Goal: Task Accomplishment & Management: Manage account settings

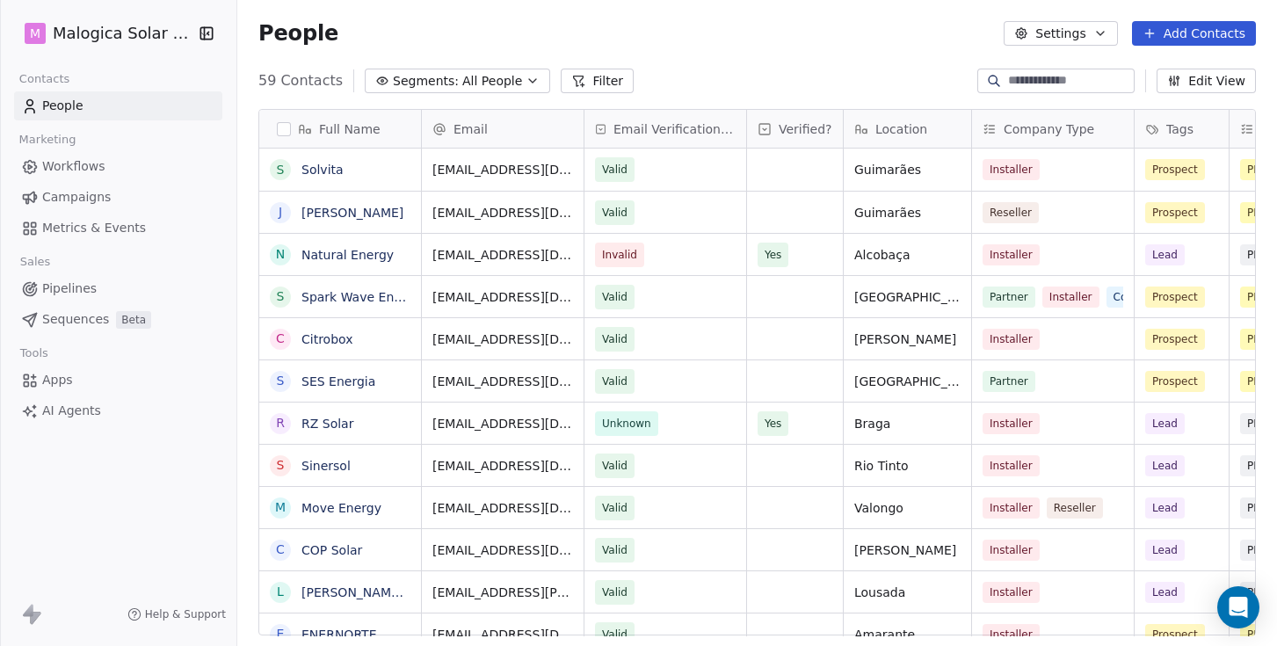
scroll to position [568, 1040]
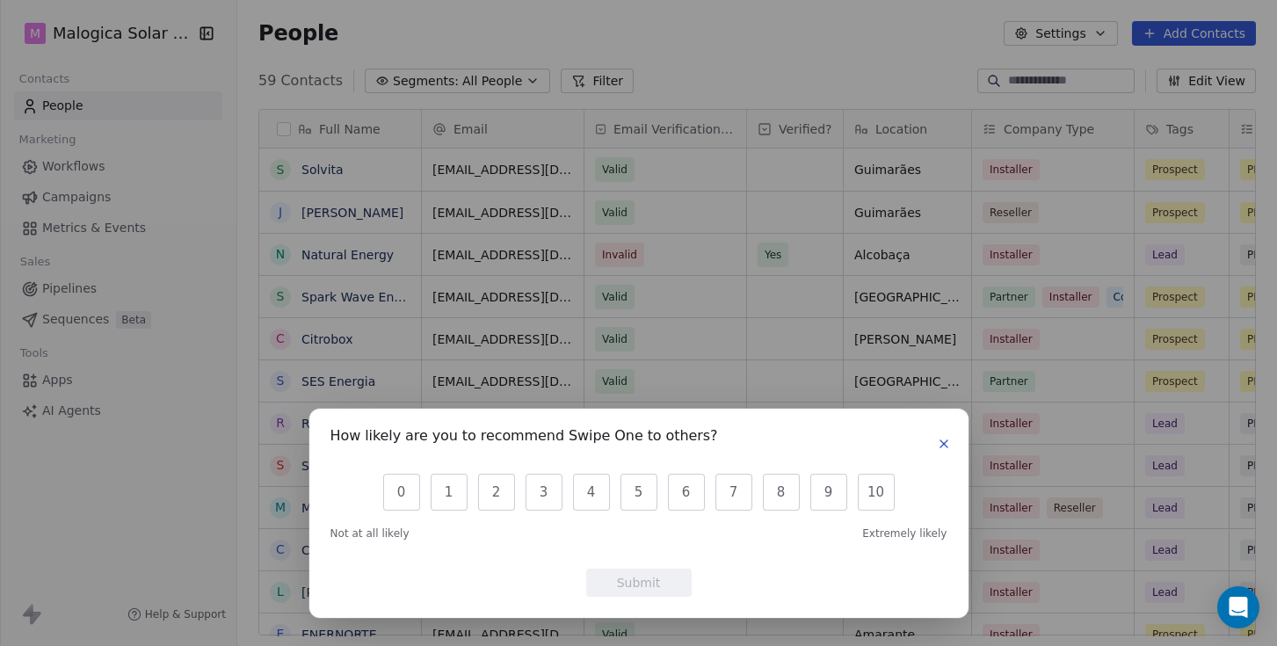
click at [948, 444] on icon "button" at bounding box center [944, 444] width 14 height 14
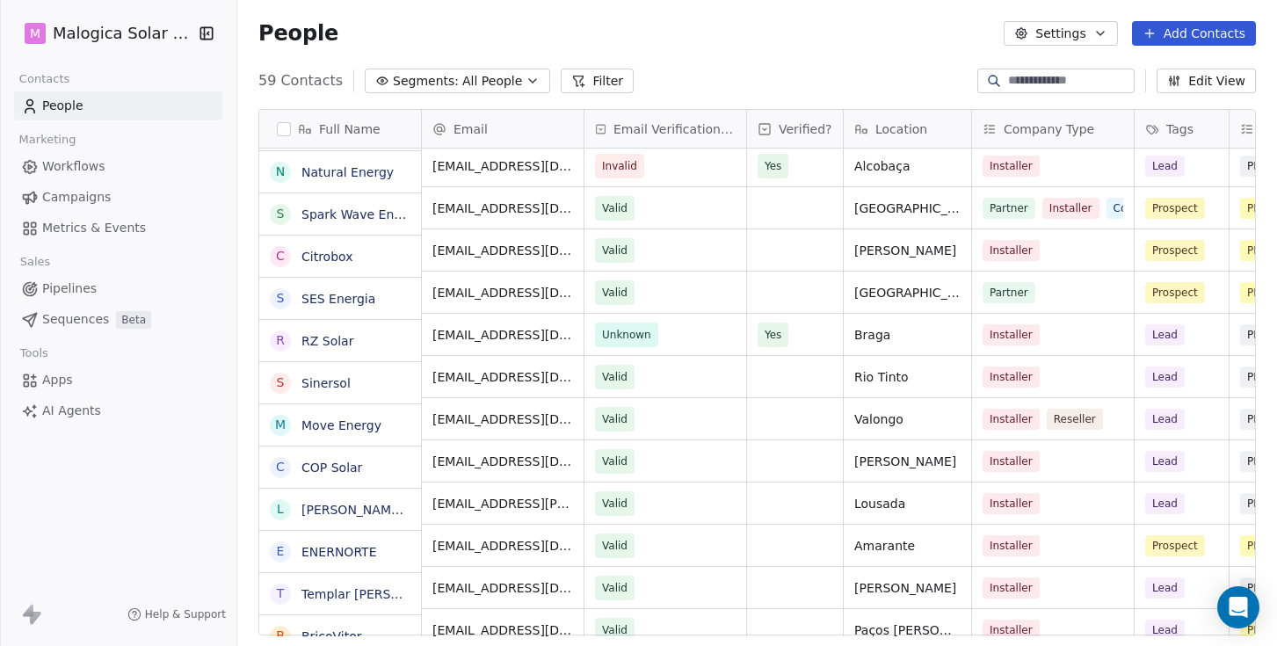
scroll to position [89, 0]
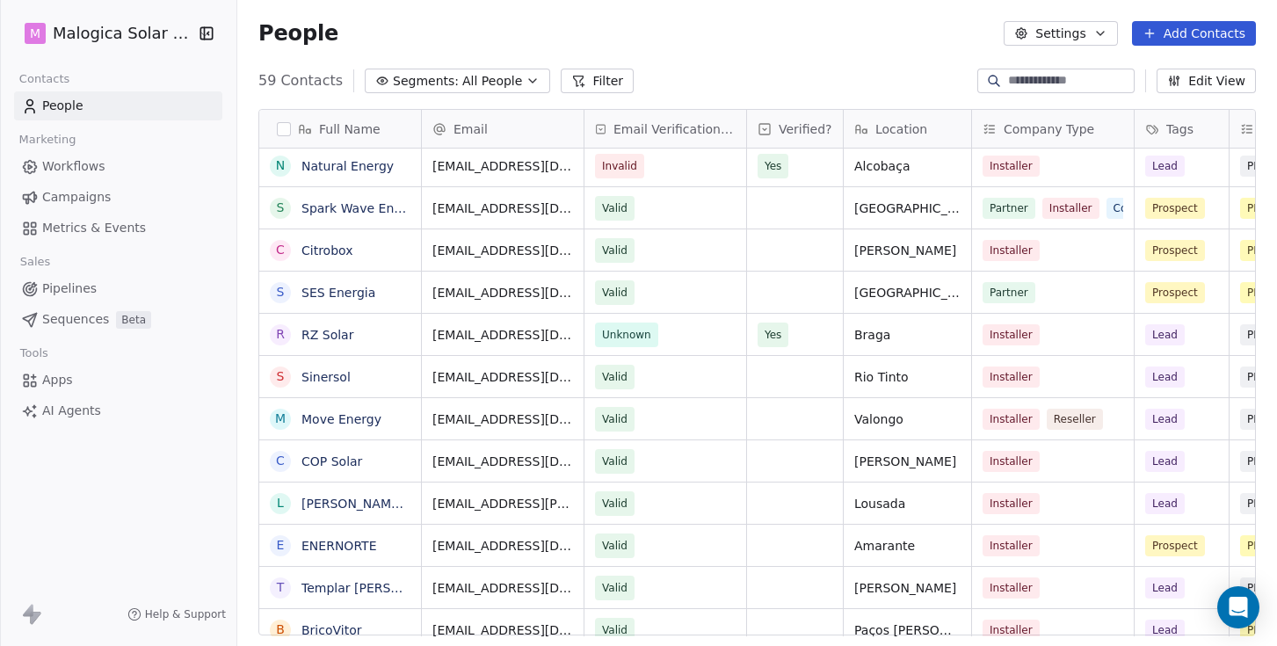
click at [73, 288] on span "Pipelines" at bounding box center [69, 288] width 54 height 18
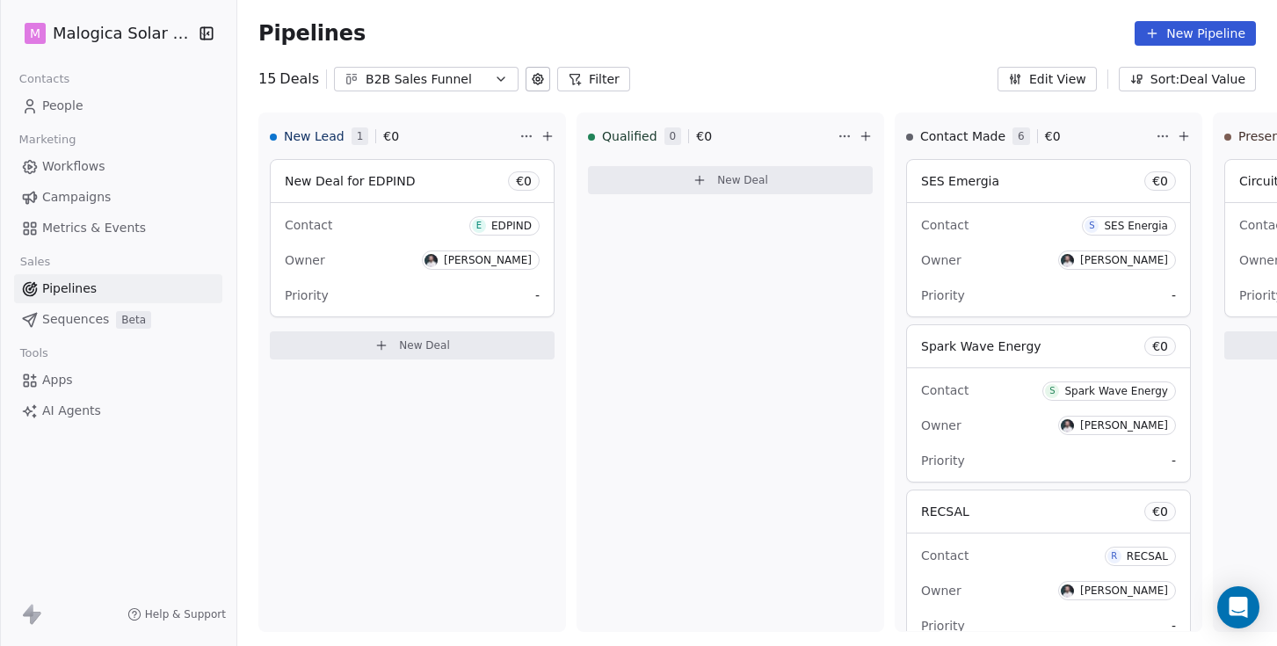
click at [486, 83] on button "B2B Sales Funnel" at bounding box center [426, 79] width 185 height 25
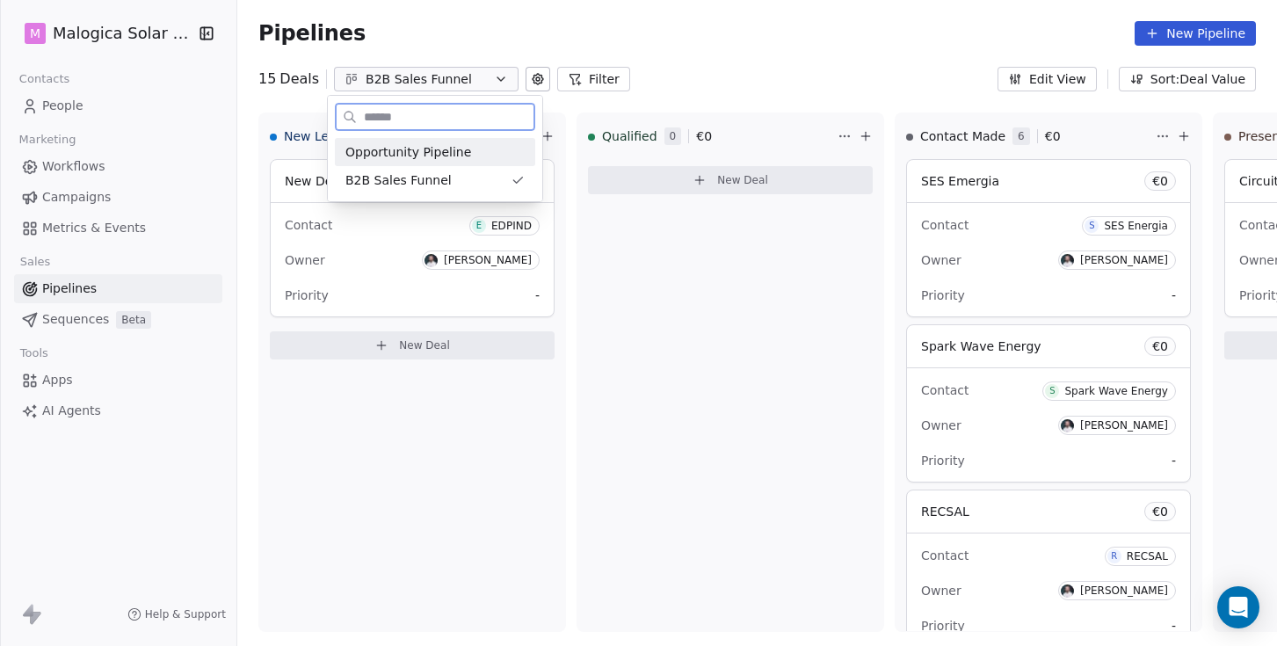
click at [466, 151] on div "Opportunity Pipeline" at bounding box center [434, 152] width 179 height 18
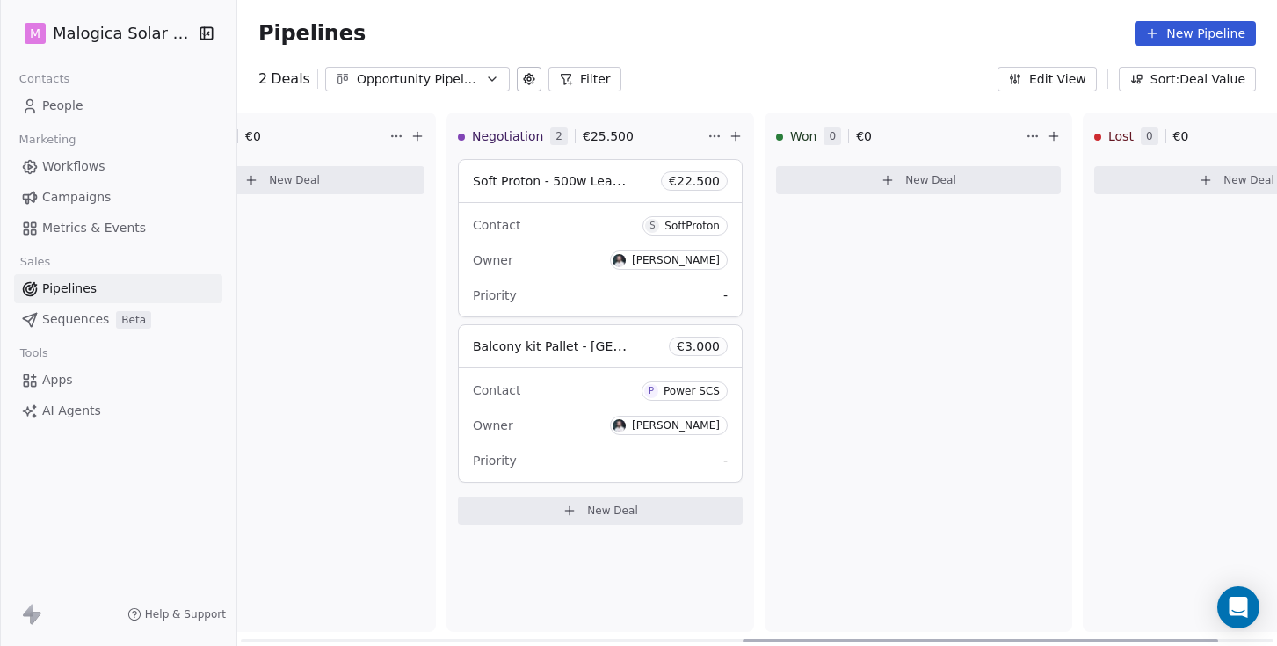
scroll to position [0, 1117]
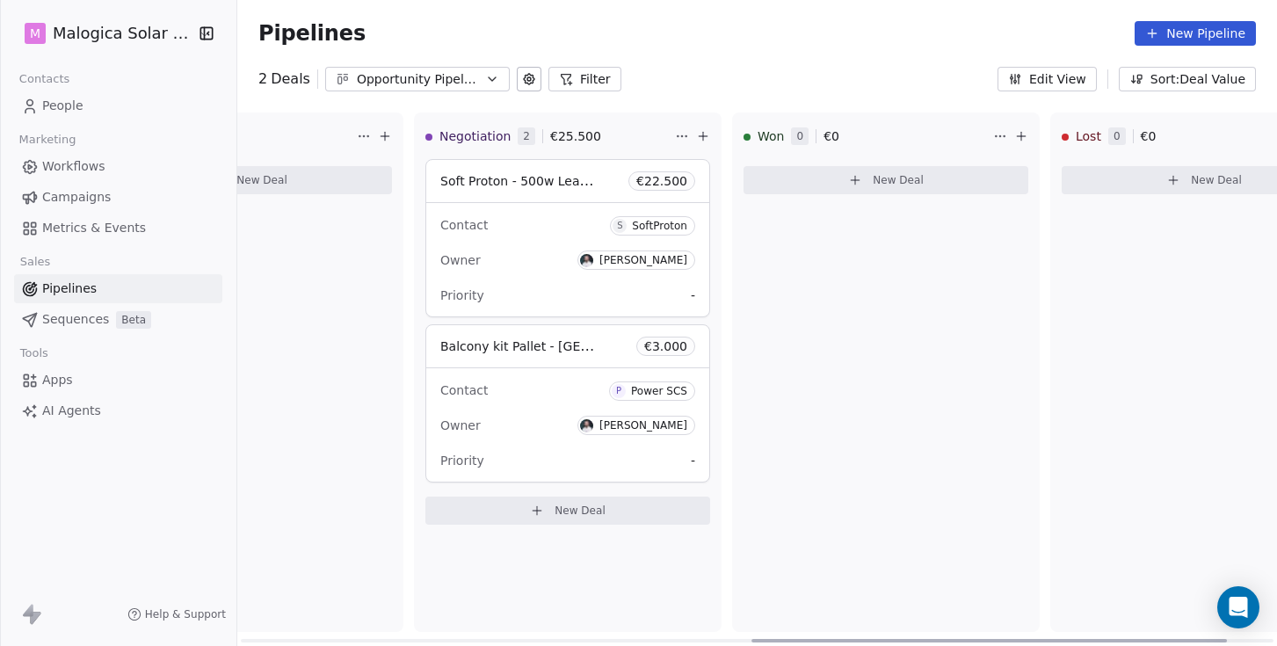
click at [547, 260] on div "Owner [PERSON_NAME]" at bounding box center [567, 260] width 255 height 28
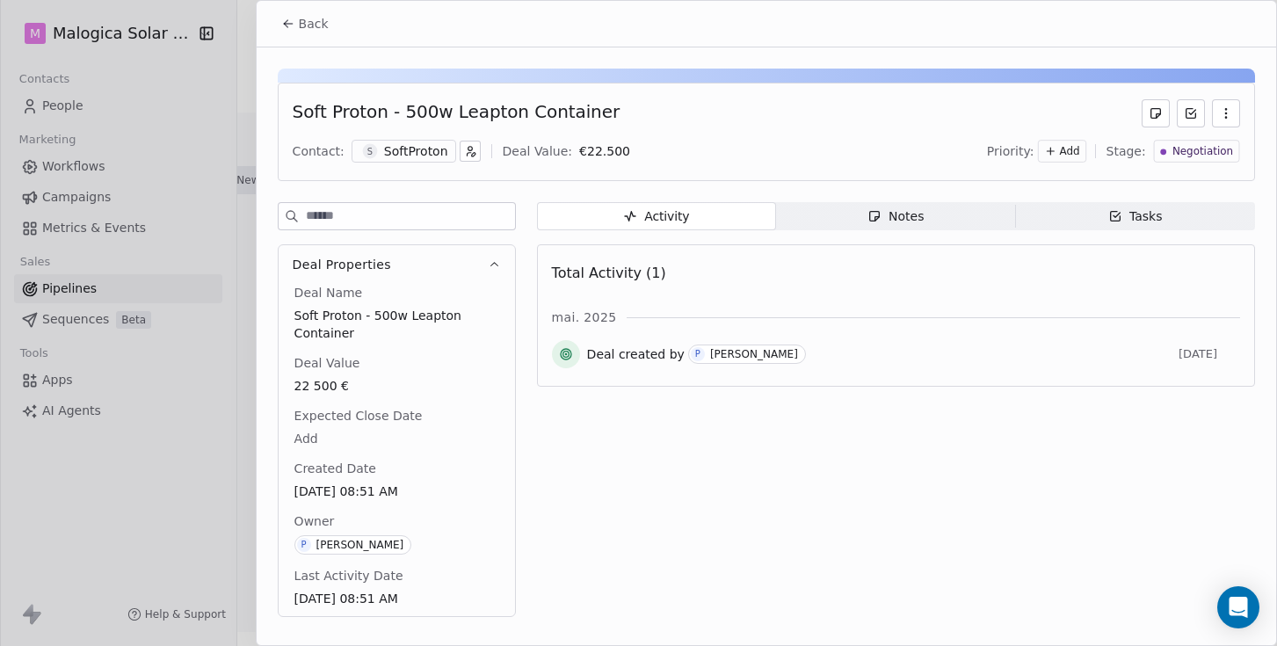
click at [1072, 149] on span "Add" at bounding box center [1070, 151] width 20 height 15
click at [914, 137] on html "M Malogica Solar Lda. Contacts People Marketing Workflows Campaigns Metrics & E…" at bounding box center [638, 323] width 1277 height 646
click at [1155, 109] on icon at bounding box center [1156, 113] width 14 height 14
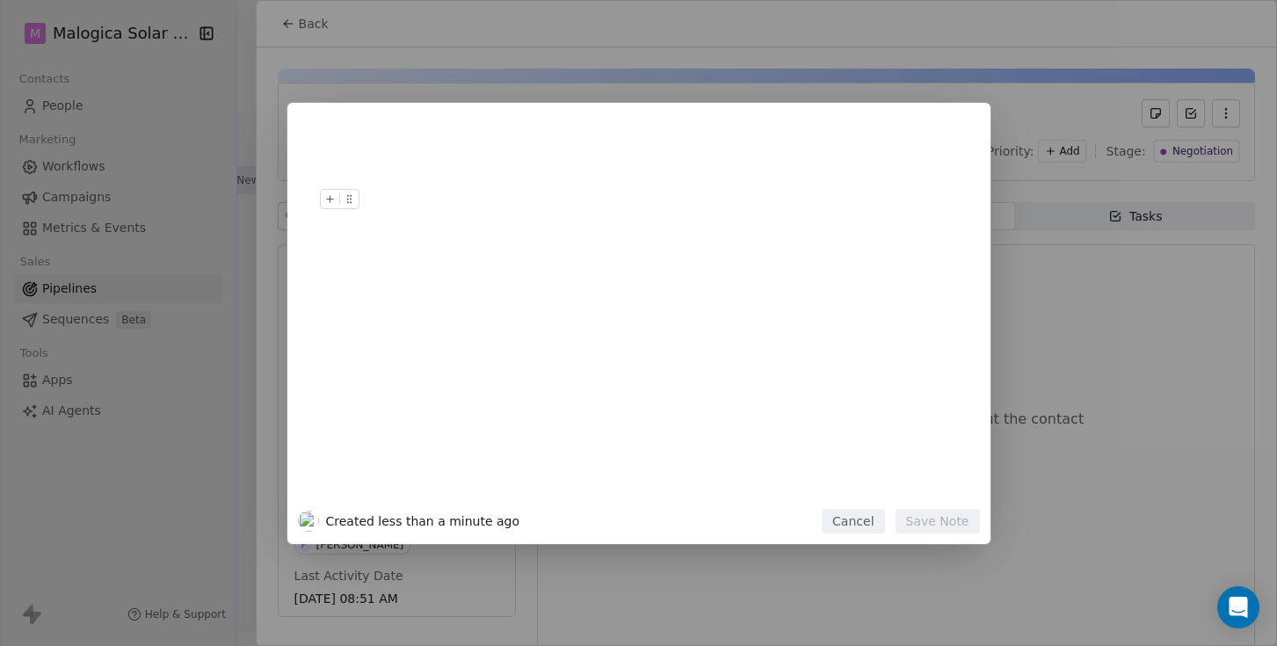
click at [867, 525] on button "Cancel" at bounding box center [853, 521] width 62 height 25
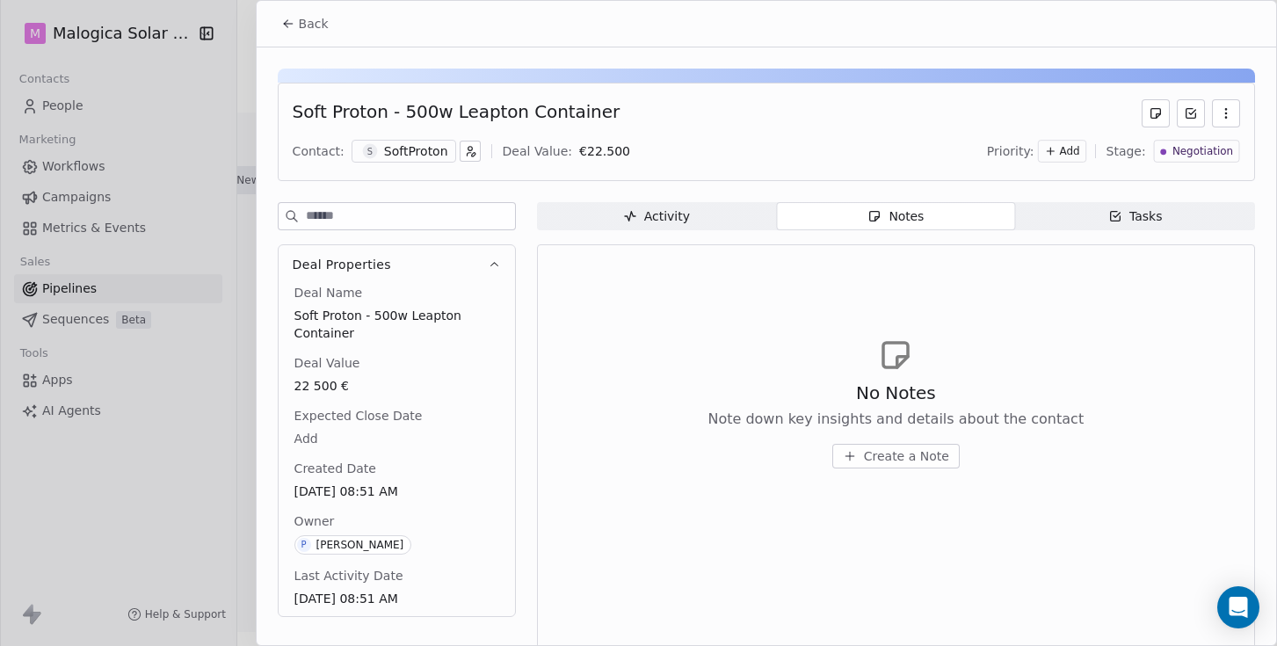
click at [322, 24] on span "Back" at bounding box center [314, 24] width 30 height 18
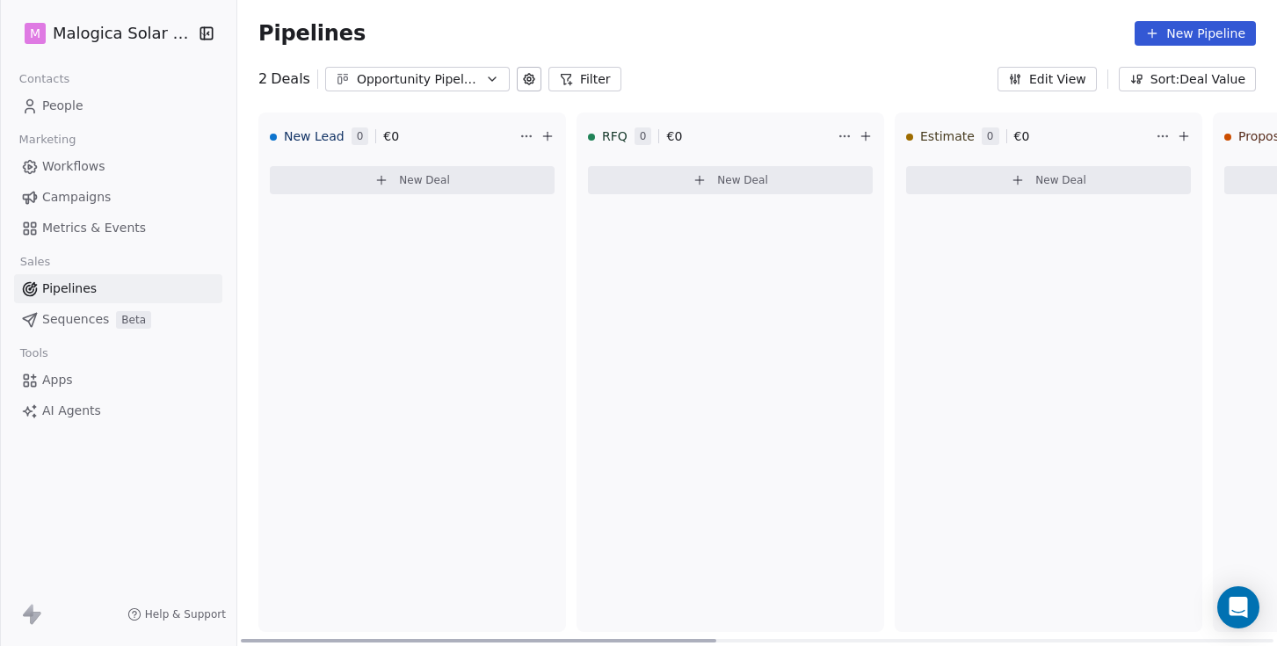
click at [743, 179] on span "New Deal" at bounding box center [742, 180] width 51 height 14
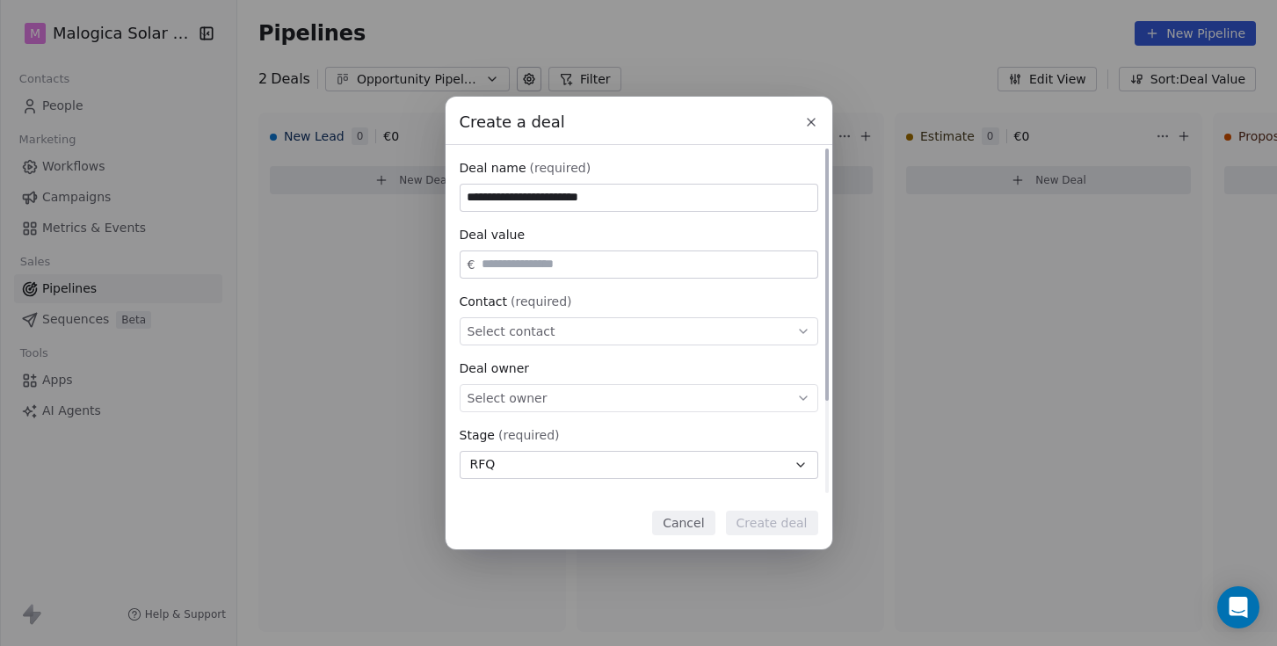
type input "**********"
click at [613, 264] on input "text" at bounding box center [645, 264] width 335 height 13
type input "******"
click at [598, 332] on div "Select contact" at bounding box center [639, 331] width 359 height 28
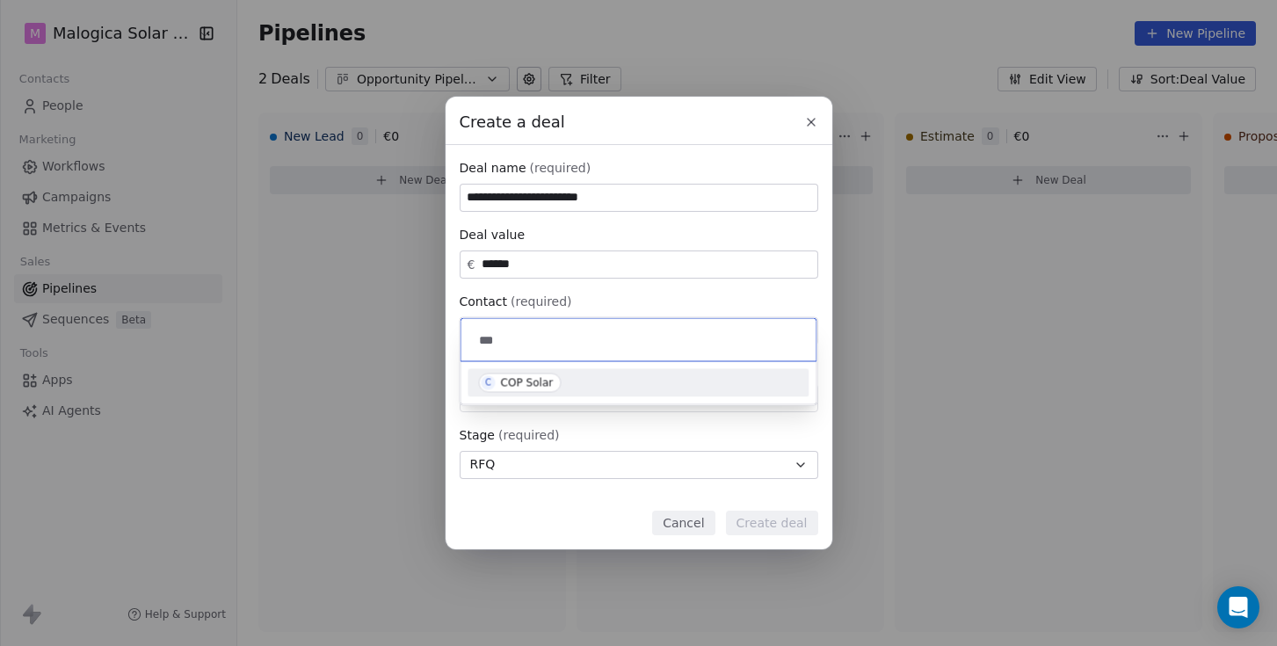
type input "***"
click at [527, 380] on div "COP Solar" at bounding box center [527, 383] width 53 height 12
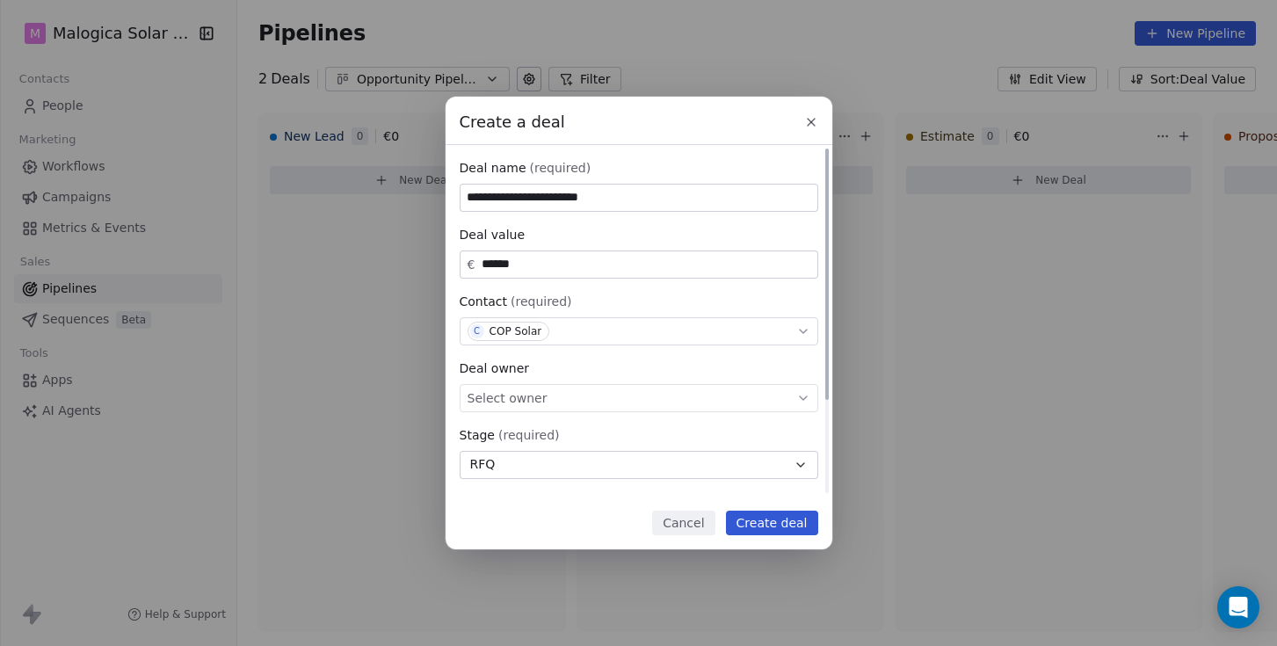
click at [537, 397] on span "Select owner" at bounding box center [508, 398] width 80 height 18
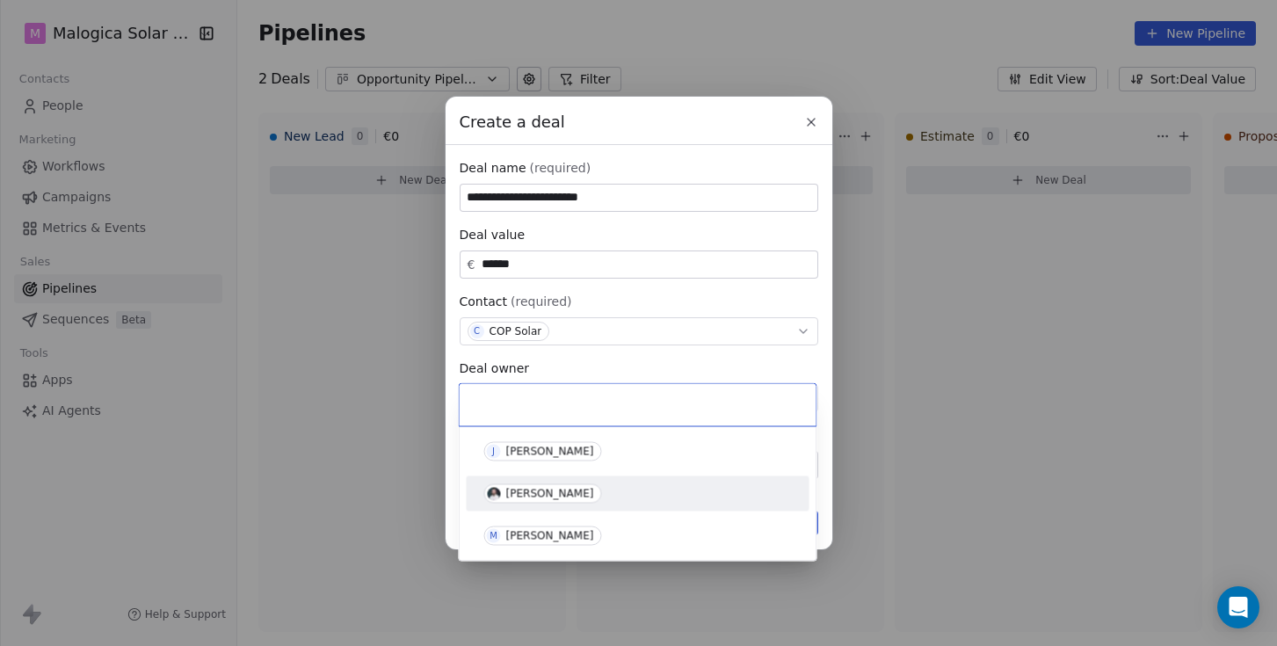
click at [551, 494] on div "[PERSON_NAME]" at bounding box center [550, 494] width 88 height 12
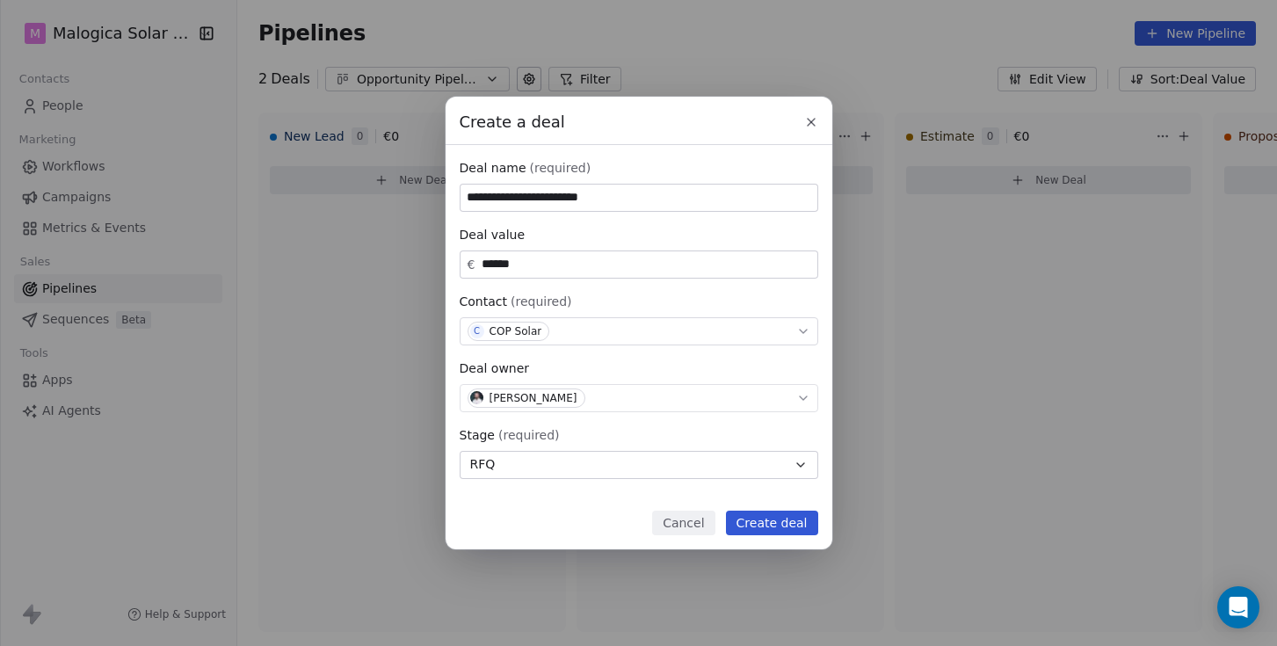
click at [770, 522] on button "Create deal" at bounding box center [772, 523] width 92 height 25
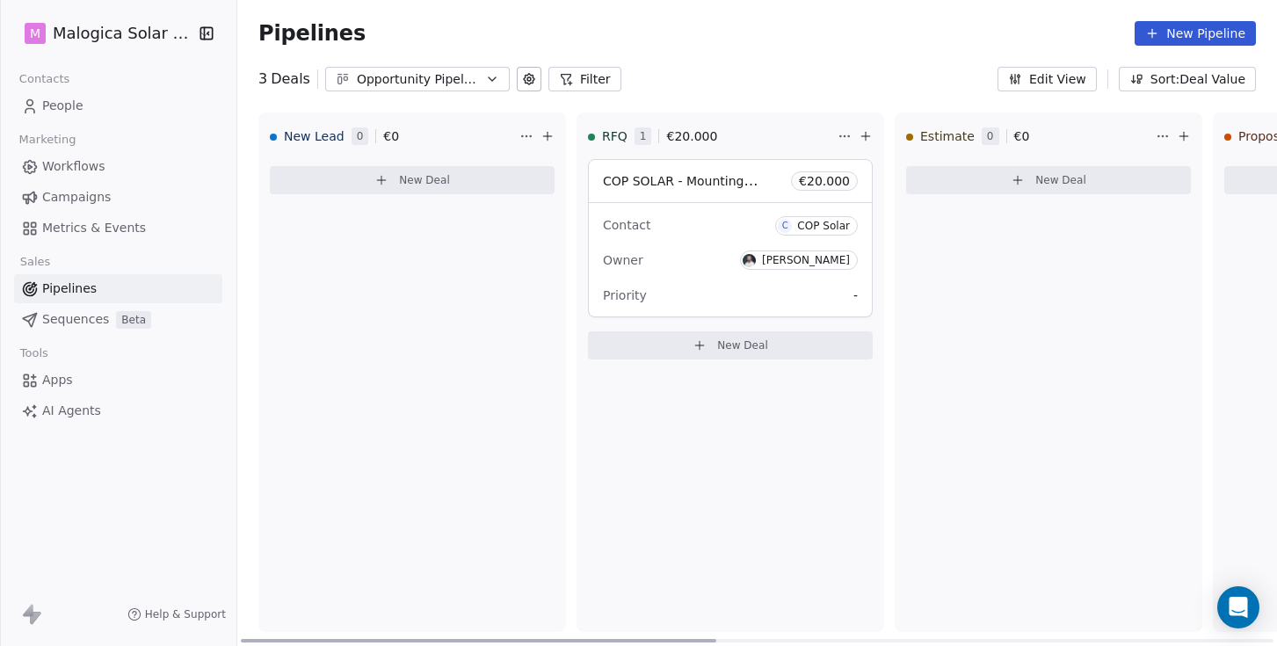
click at [725, 184] on span "COP SOLAR - Mounting KITS" at bounding box center [689, 180] width 172 height 17
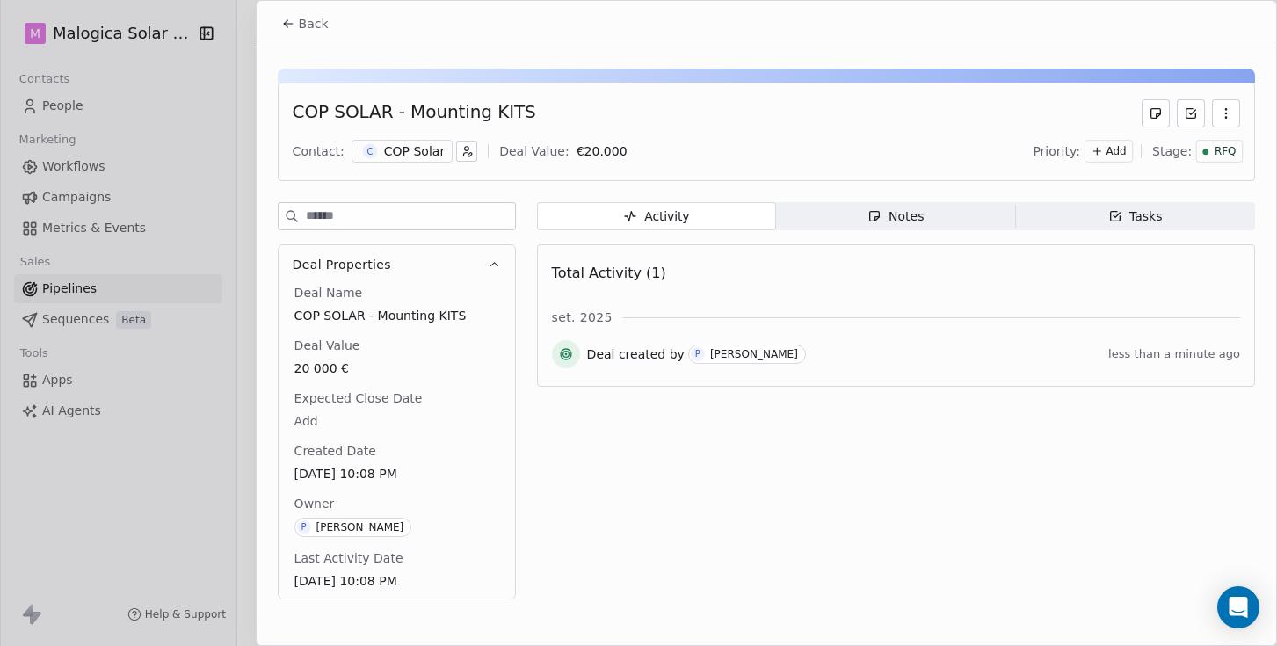
click at [928, 210] on span "Notes Notes" at bounding box center [895, 216] width 239 height 28
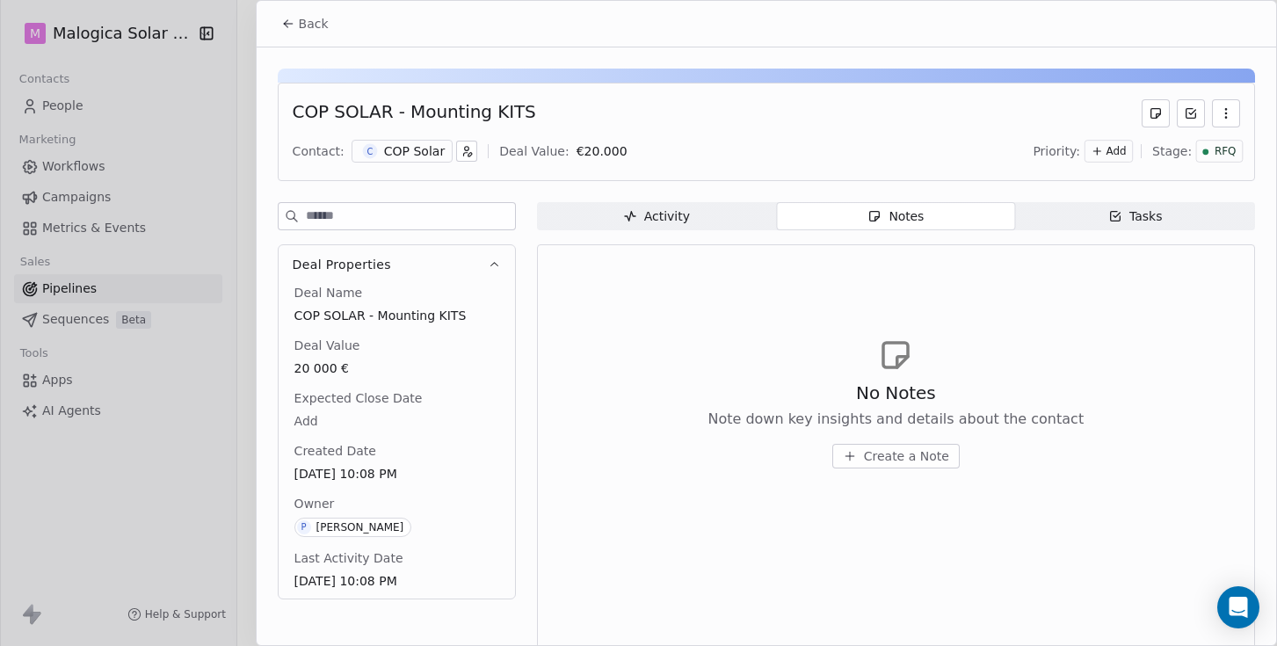
click at [676, 214] on div "Activity" at bounding box center [656, 216] width 67 height 18
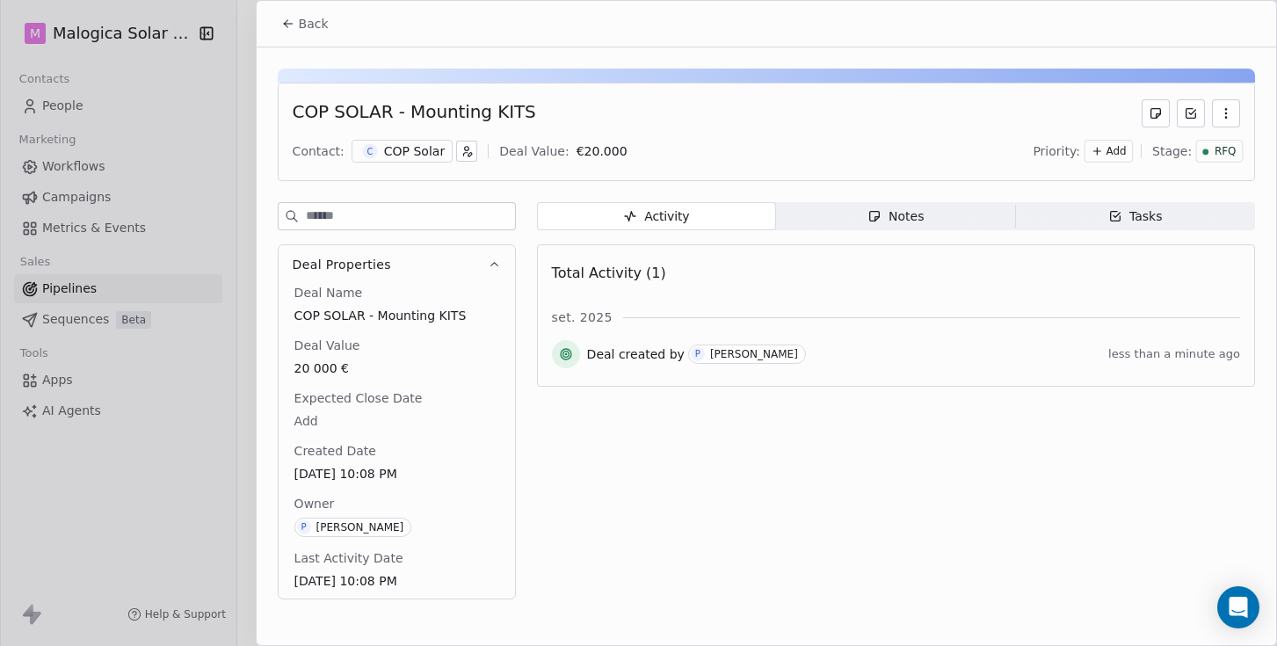
click at [860, 216] on span "Notes Notes" at bounding box center [895, 216] width 239 height 28
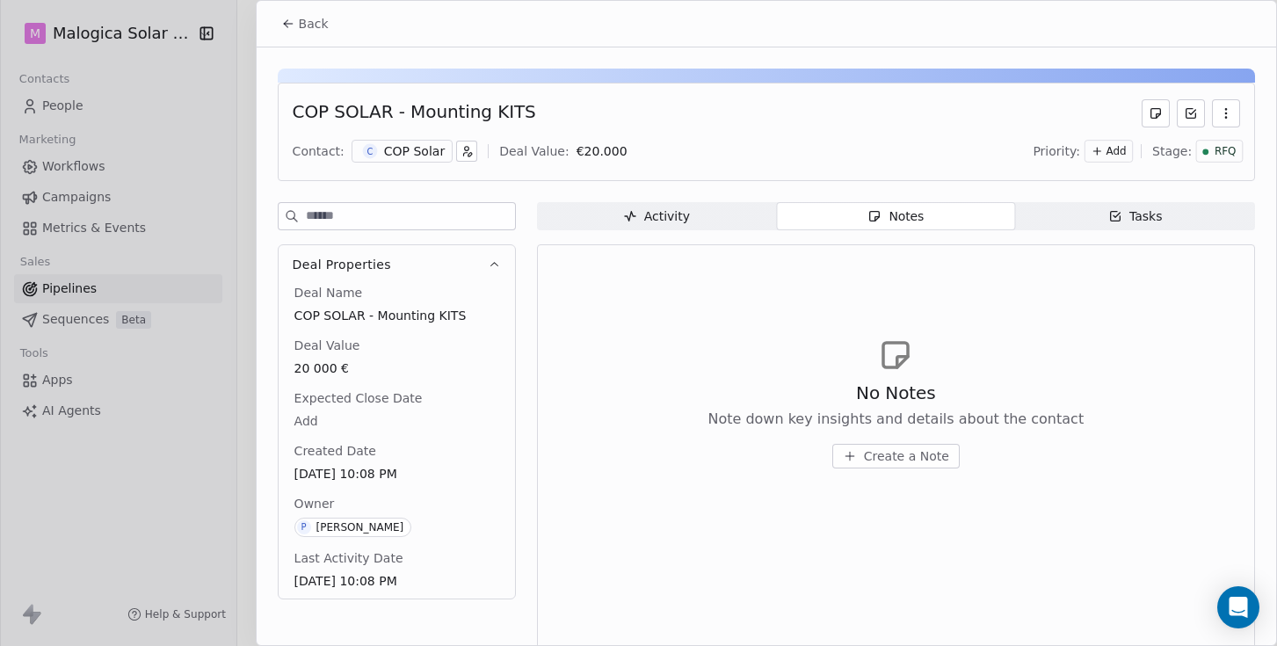
click at [905, 454] on span "Create a Note" at bounding box center [906, 456] width 85 height 18
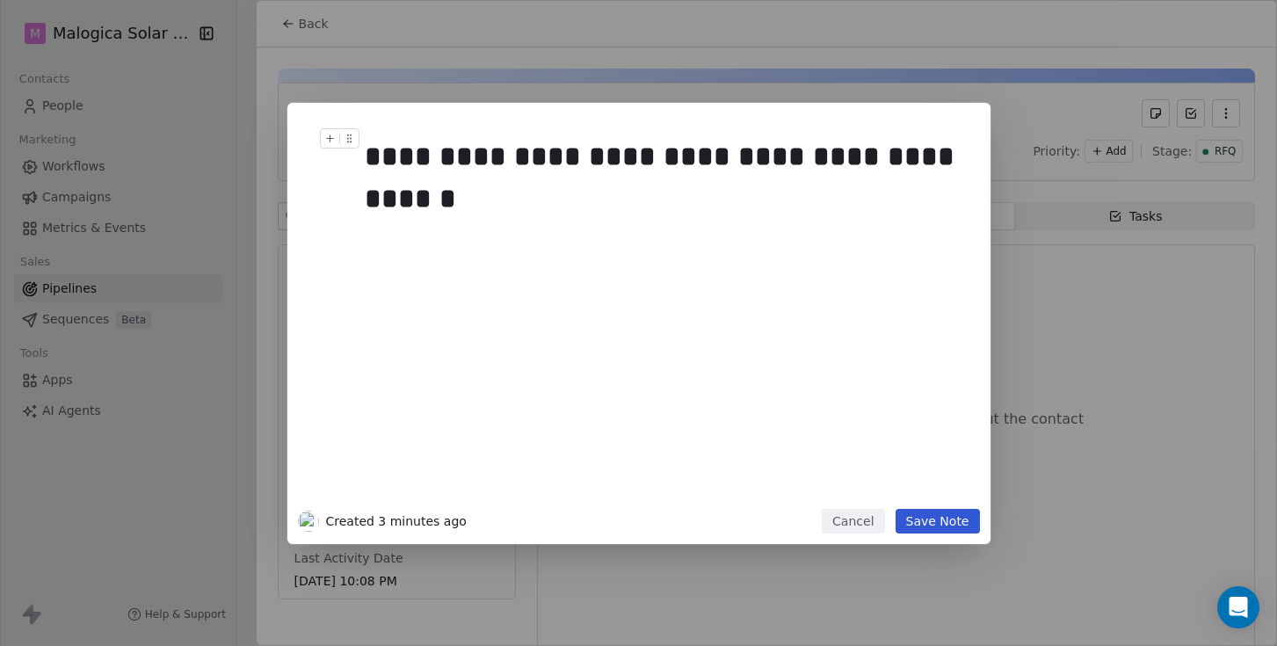
click at [489, 156] on div "**********" at bounding box center [665, 177] width 601 height 84
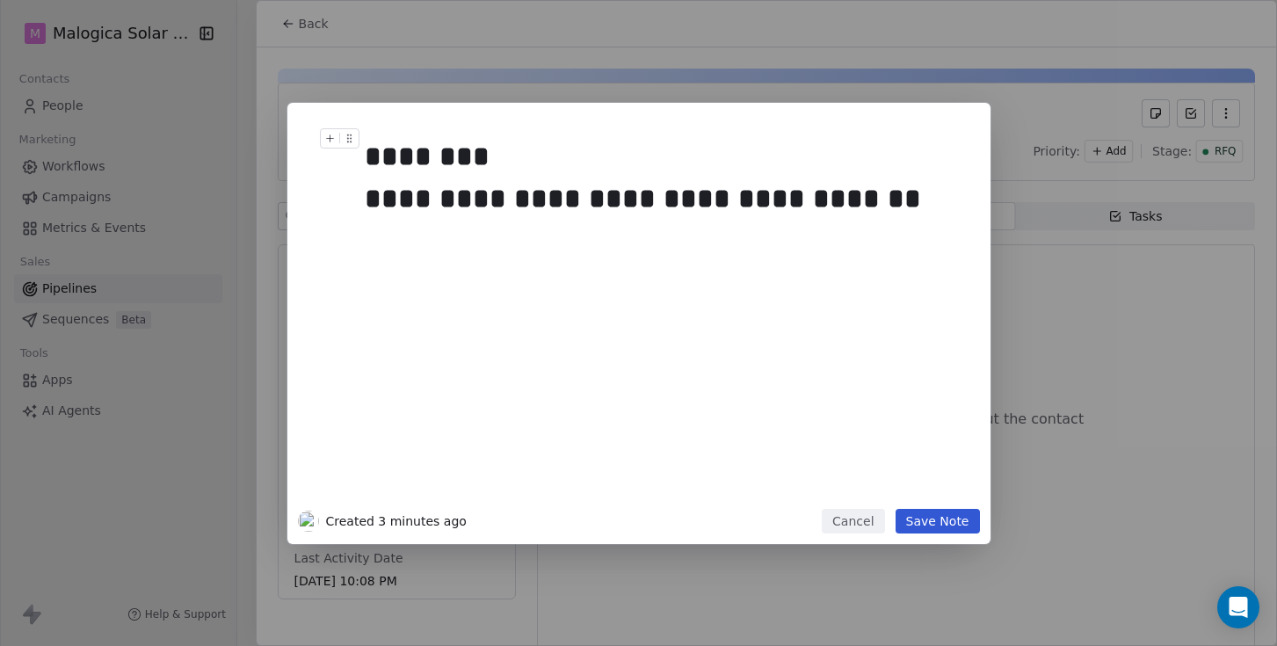
click at [898, 197] on div "**********" at bounding box center [665, 177] width 601 height 84
click at [953, 518] on button "Save Note" at bounding box center [938, 521] width 84 height 25
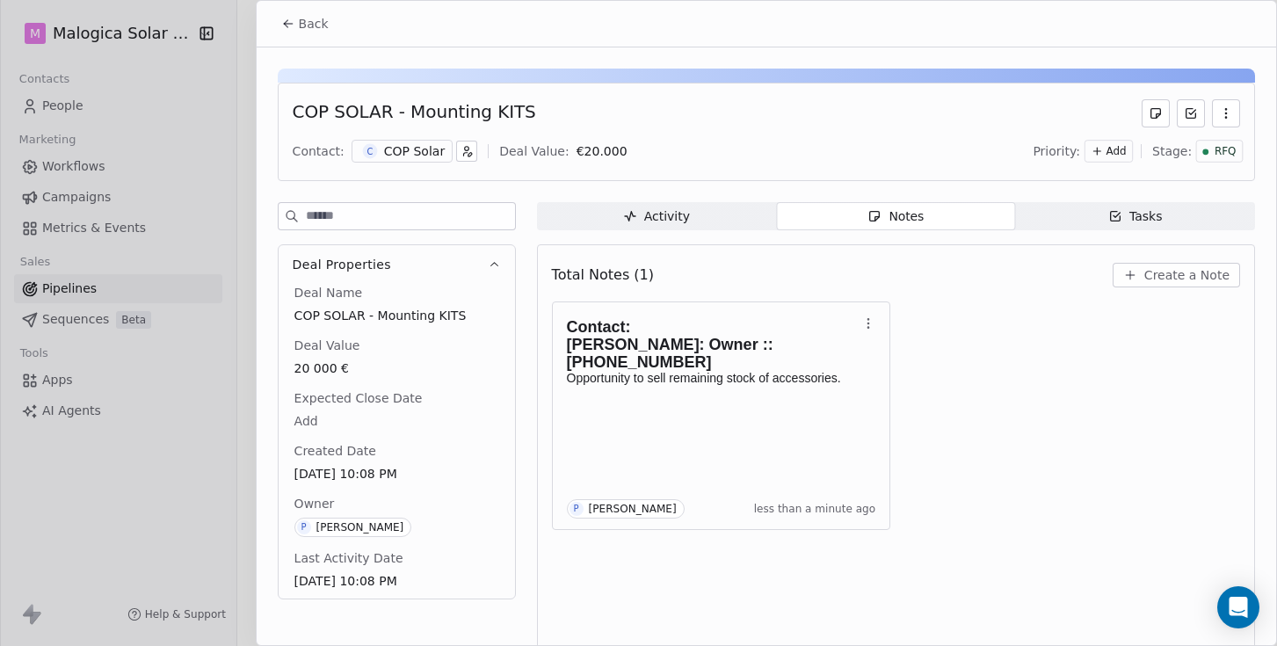
click at [294, 21] on button "Back" at bounding box center [305, 24] width 69 height 32
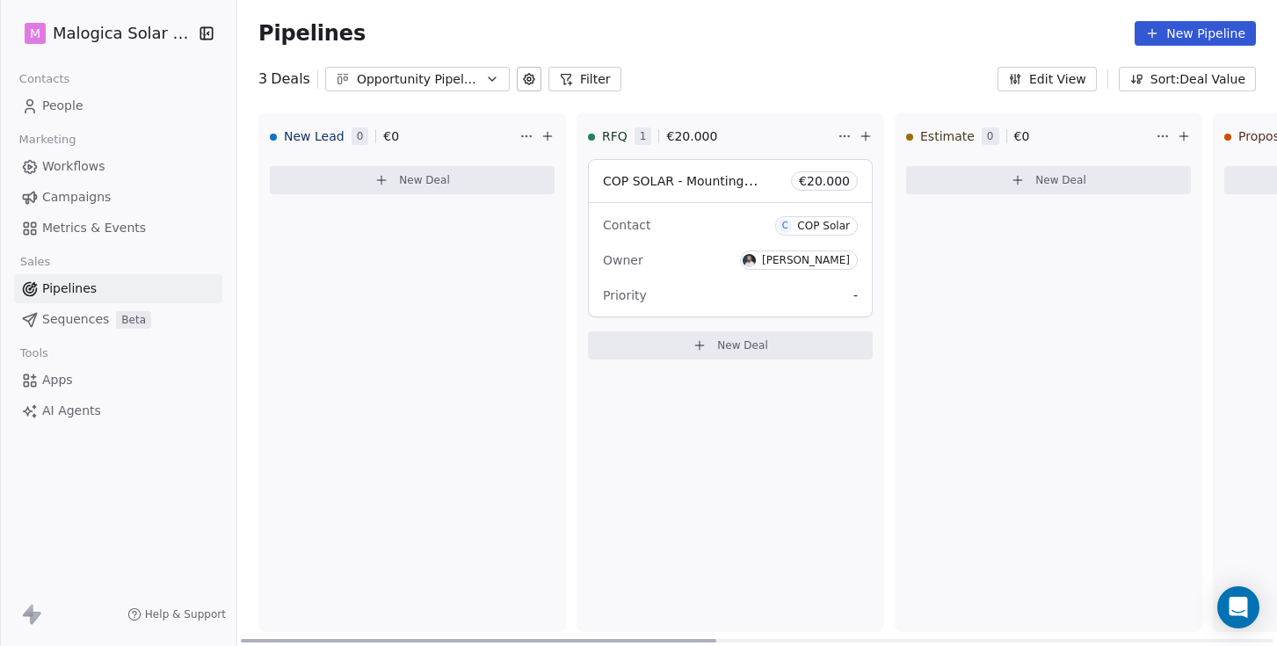
click at [412, 182] on span "New Deal" at bounding box center [424, 180] width 51 height 14
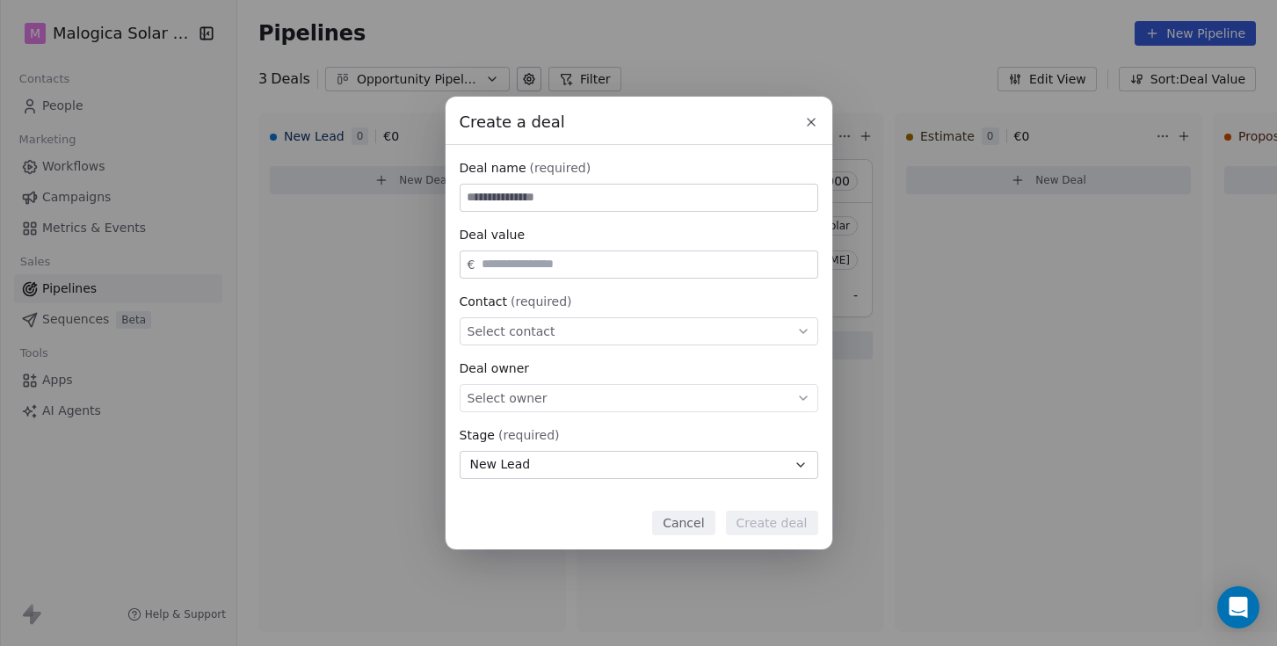
click at [680, 526] on button "Cancel" at bounding box center [683, 523] width 62 height 25
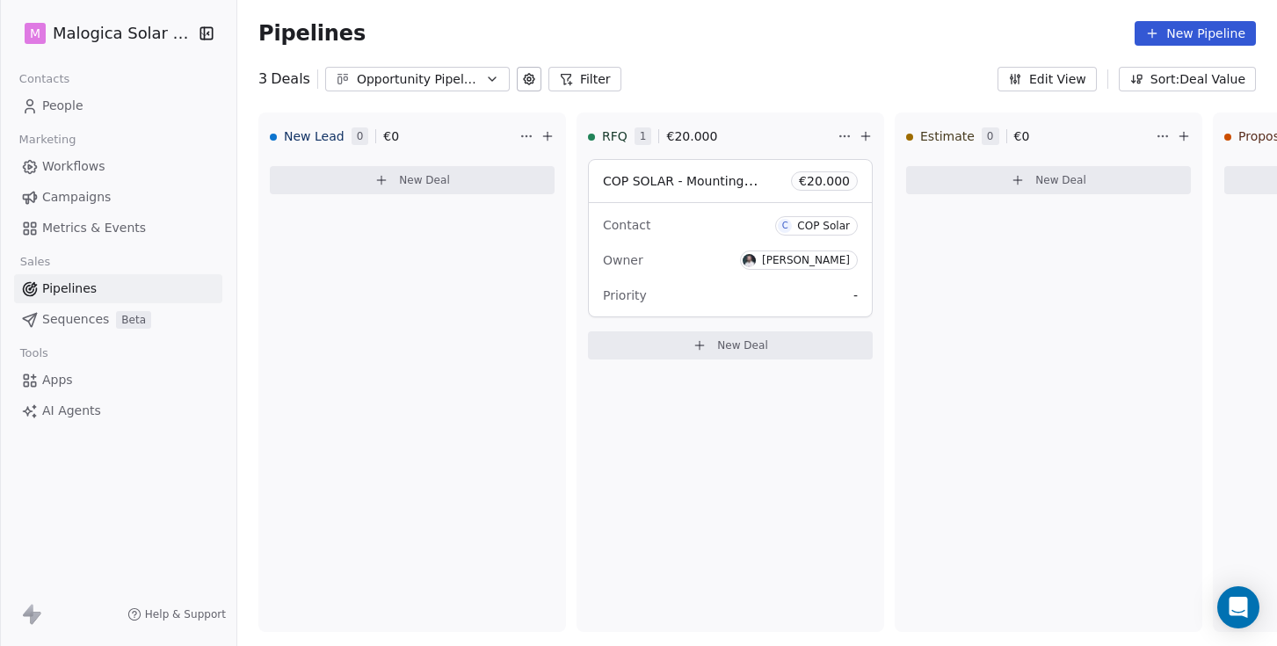
click at [67, 109] on span "People" at bounding box center [62, 106] width 41 height 18
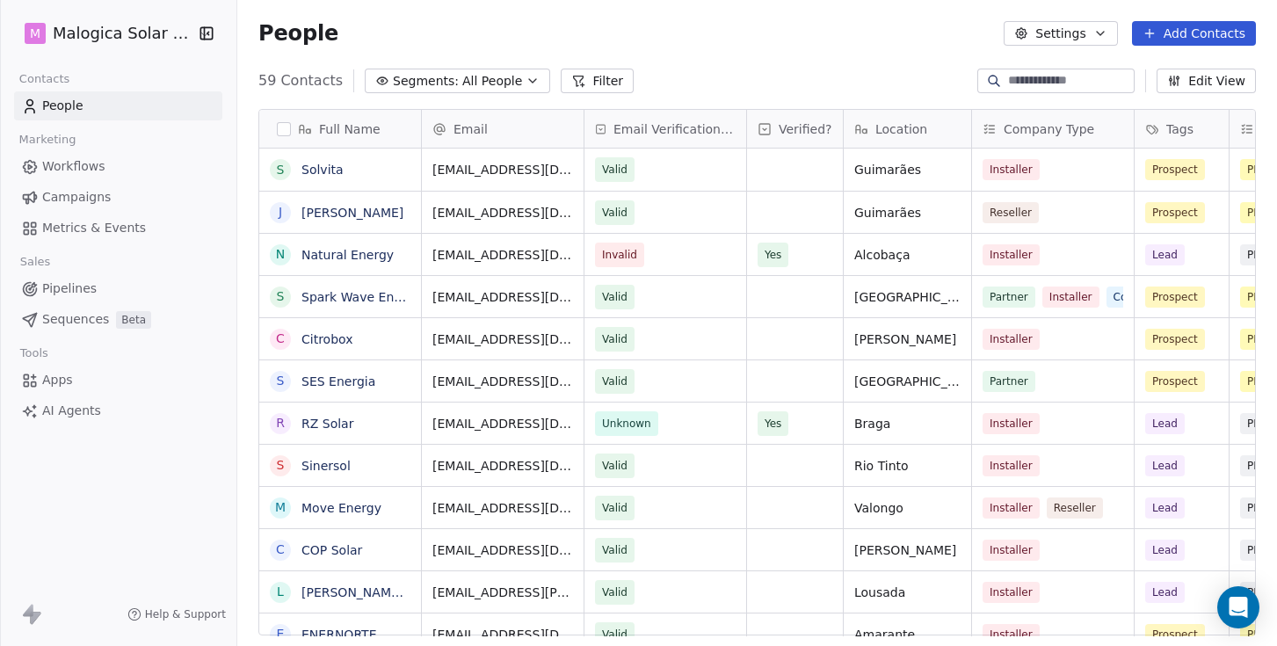
scroll to position [568, 1040]
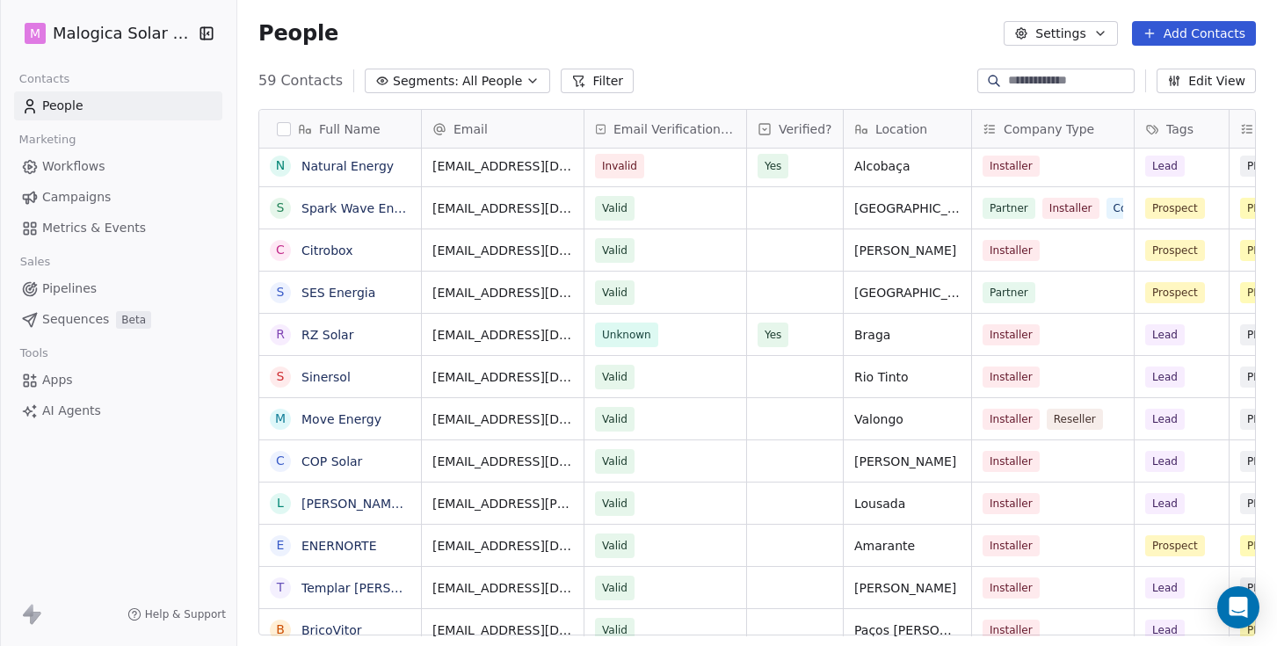
click at [1174, 33] on button "Add Contacts" at bounding box center [1194, 33] width 124 height 25
click at [1171, 67] on span "Create new contact" at bounding box center [1199, 71] width 120 height 18
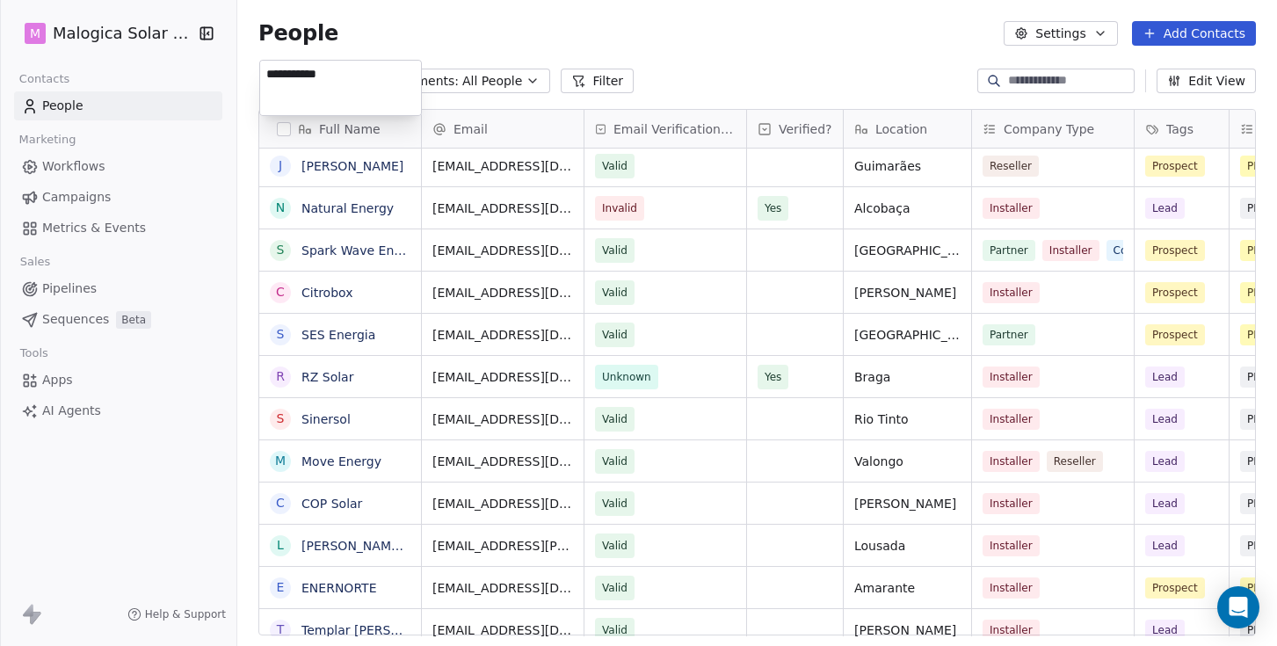
type textarea "**********"
click at [763, 53] on html "M Malogica Solar Lda. Contacts People Marketing Workflows Campaigns Metrics & E…" at bounding box center [638, 323] width 1277 height 646
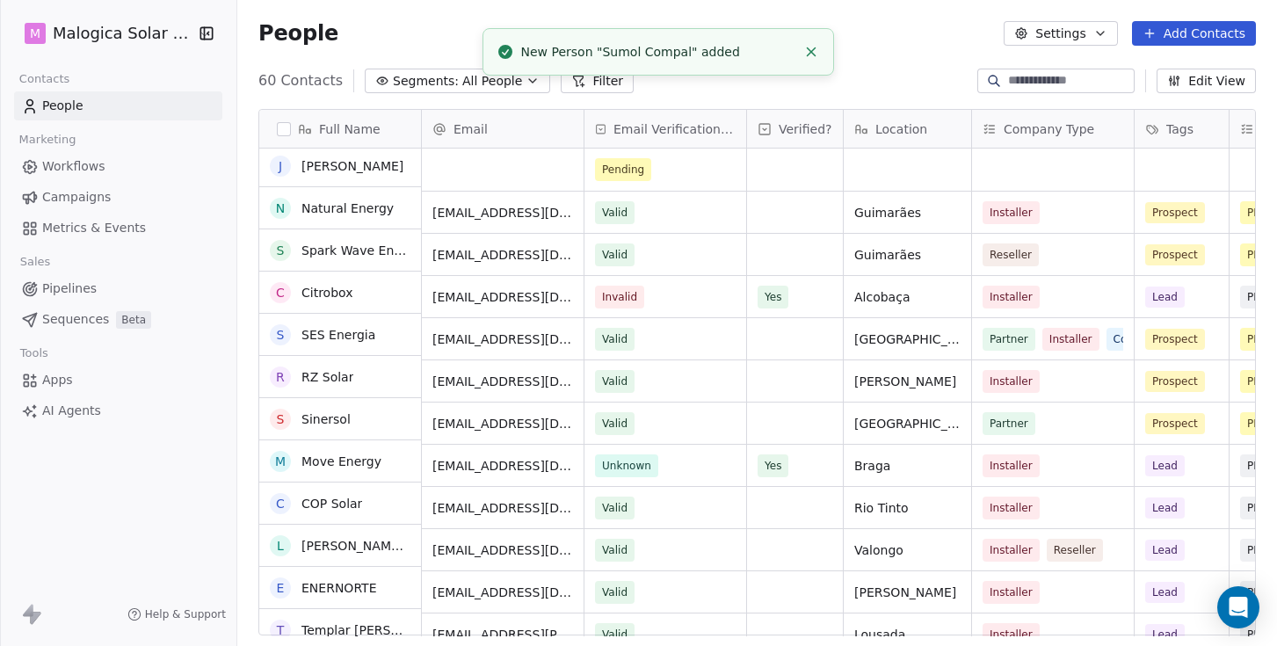
scroll to position [0, 0]
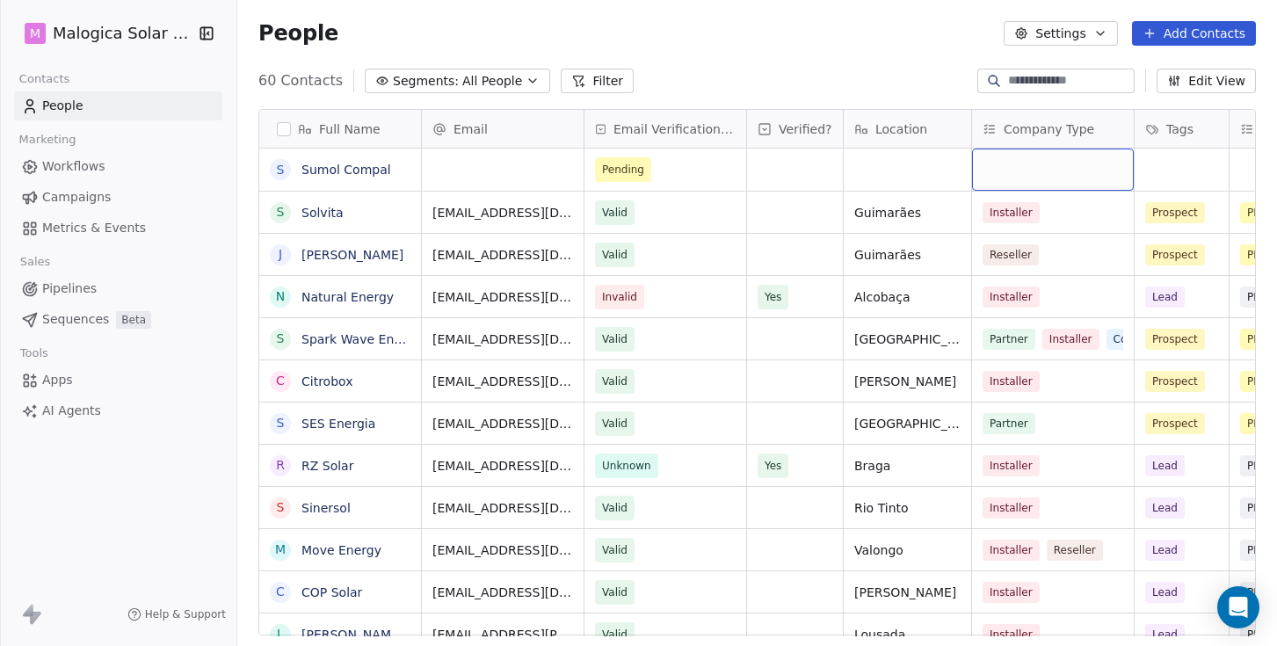
click at [1018, 163] on div "grid" at bounding box center [1053, 170] width 162 height 42
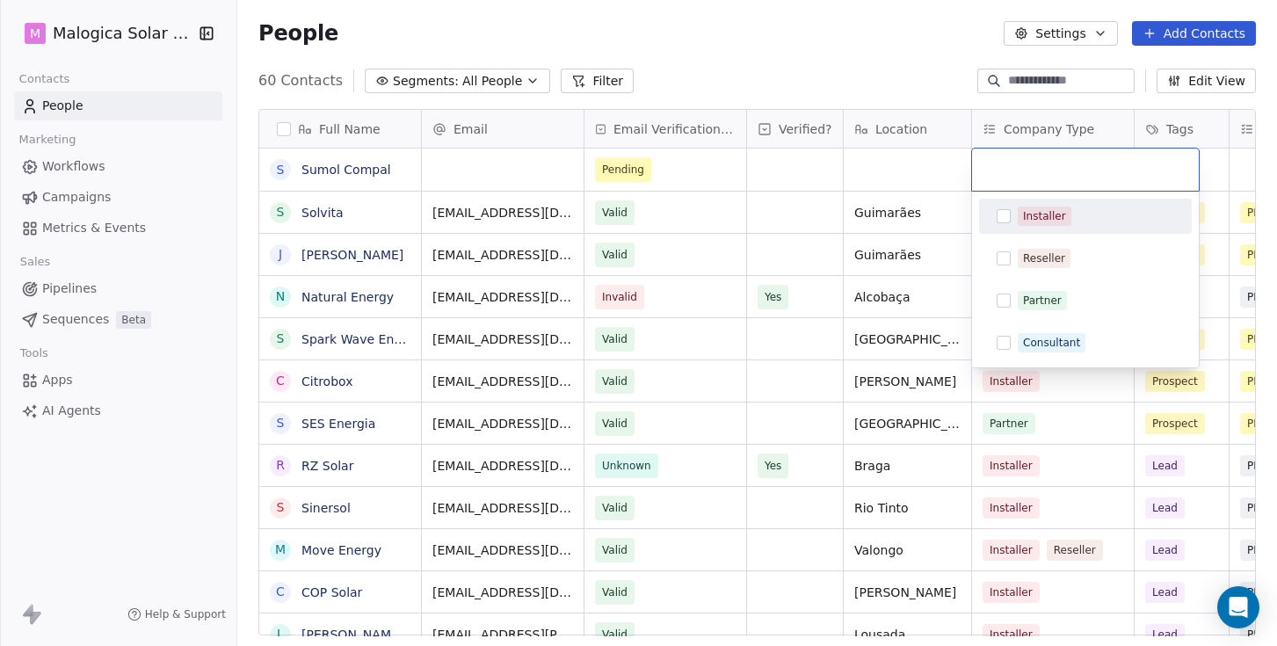
click at [1041, 126] on html "M Malogica Solar Lda. Contacts People Marketing Workflows Campaigns Metrics & E…" at bounding box center [638, 323] width 1277 height 646
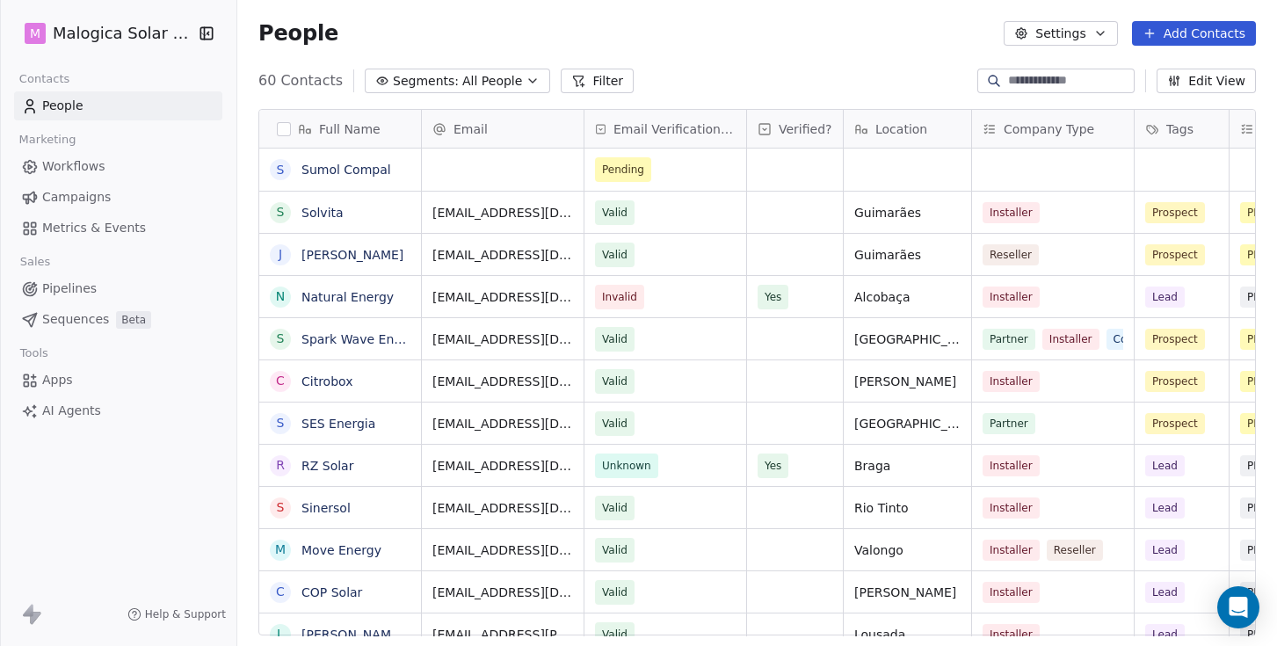
click at [1041, 126] on span "Company Type" at bounding box center [1049, 129] width 91 height 18
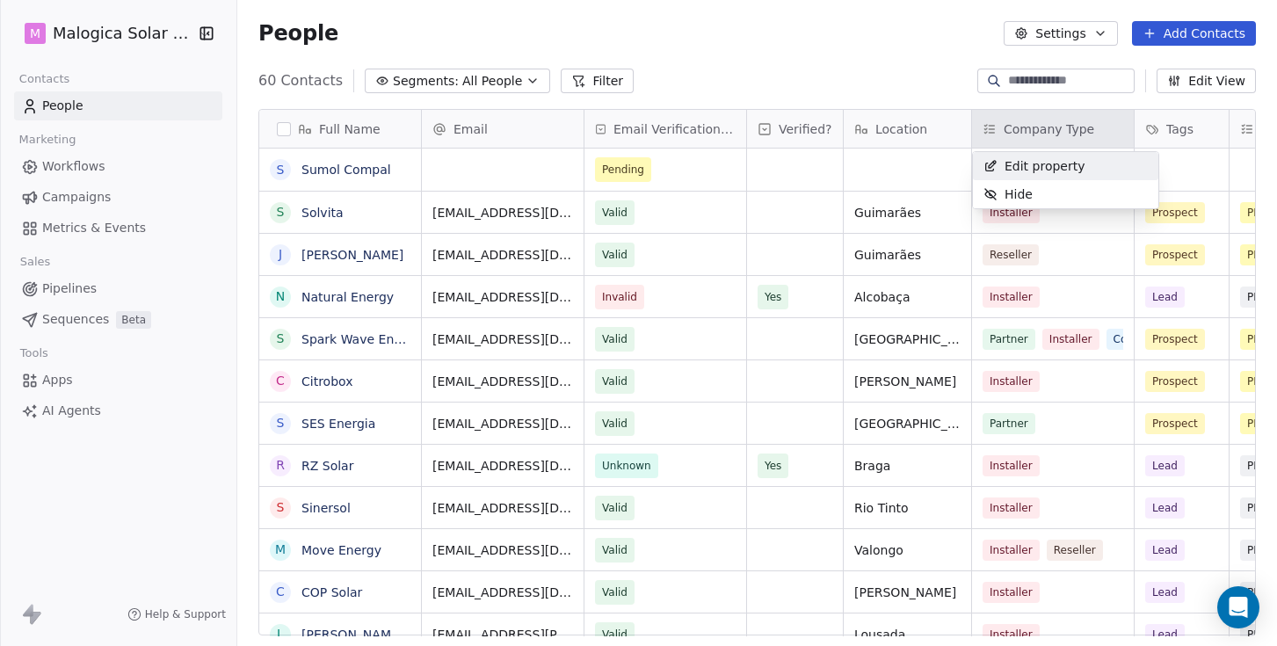
click at [1037, 165] on span "Edit property" at bounding box center [1045, 166] width 81 height 18
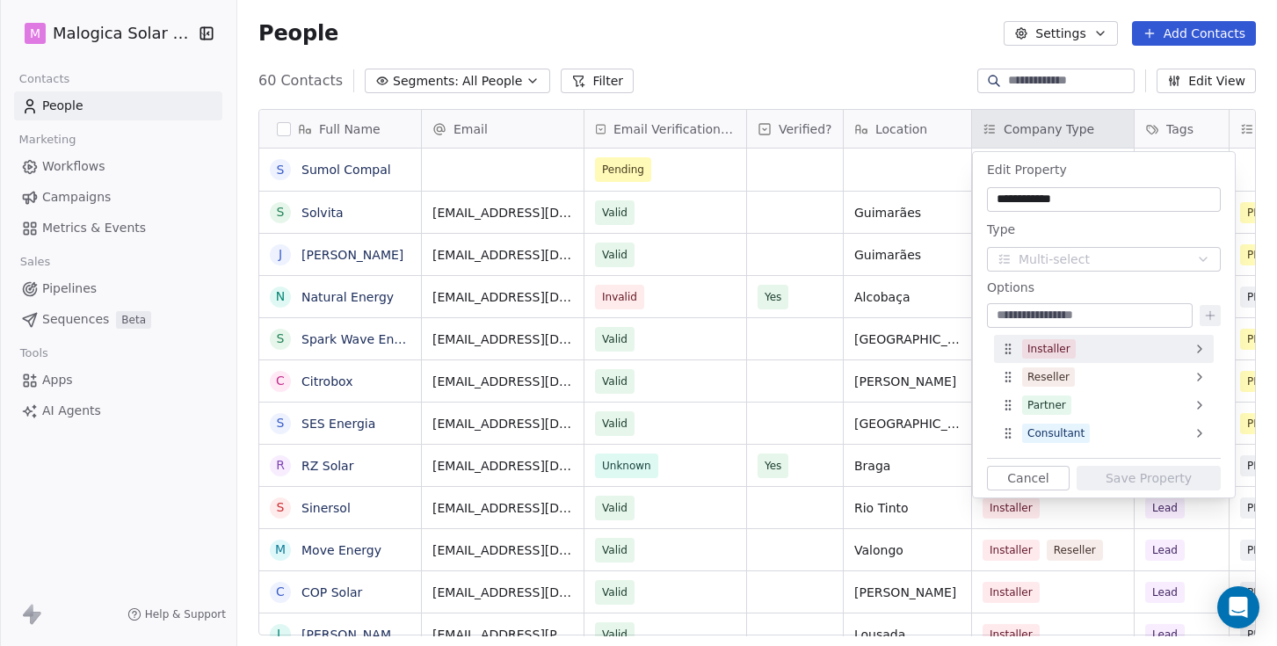
click at [1201, 347] on icon at bounding box center [1200, 349] width 14 height 14
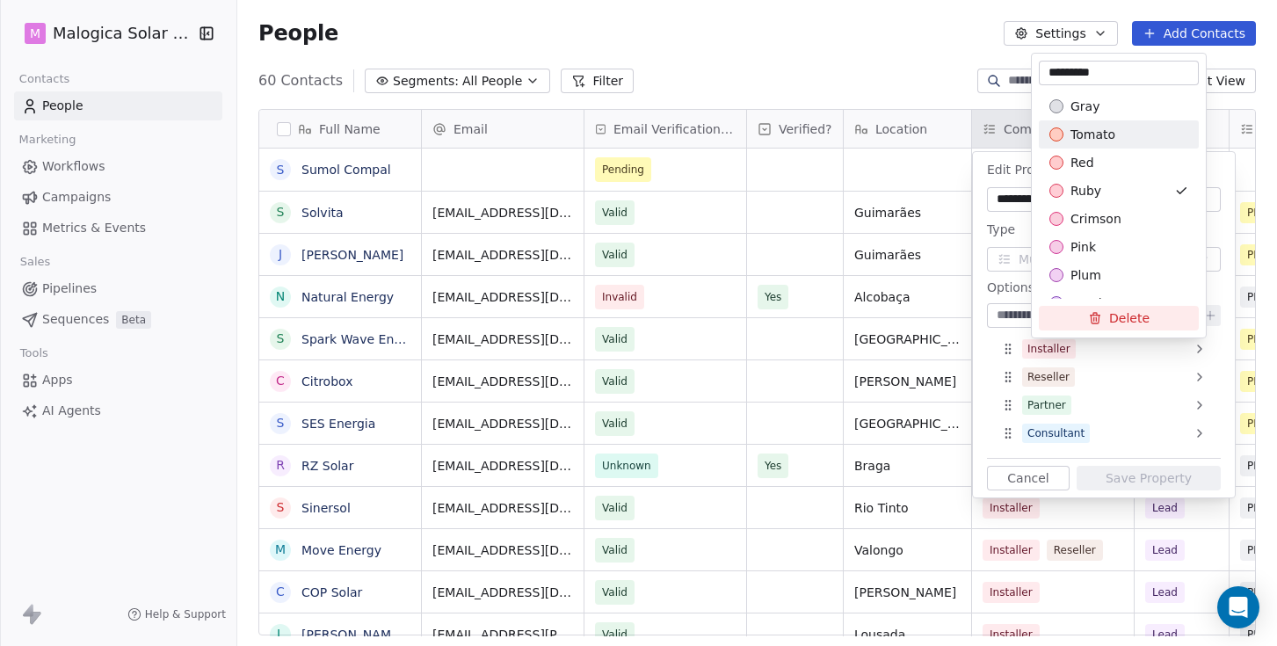
click at [905, 57] on html "M Malogica Solar Lda. Contacts People Marketing Workflows Campaigns Metrics & E…" at bounding box center [638, 323] width 1277 height 646
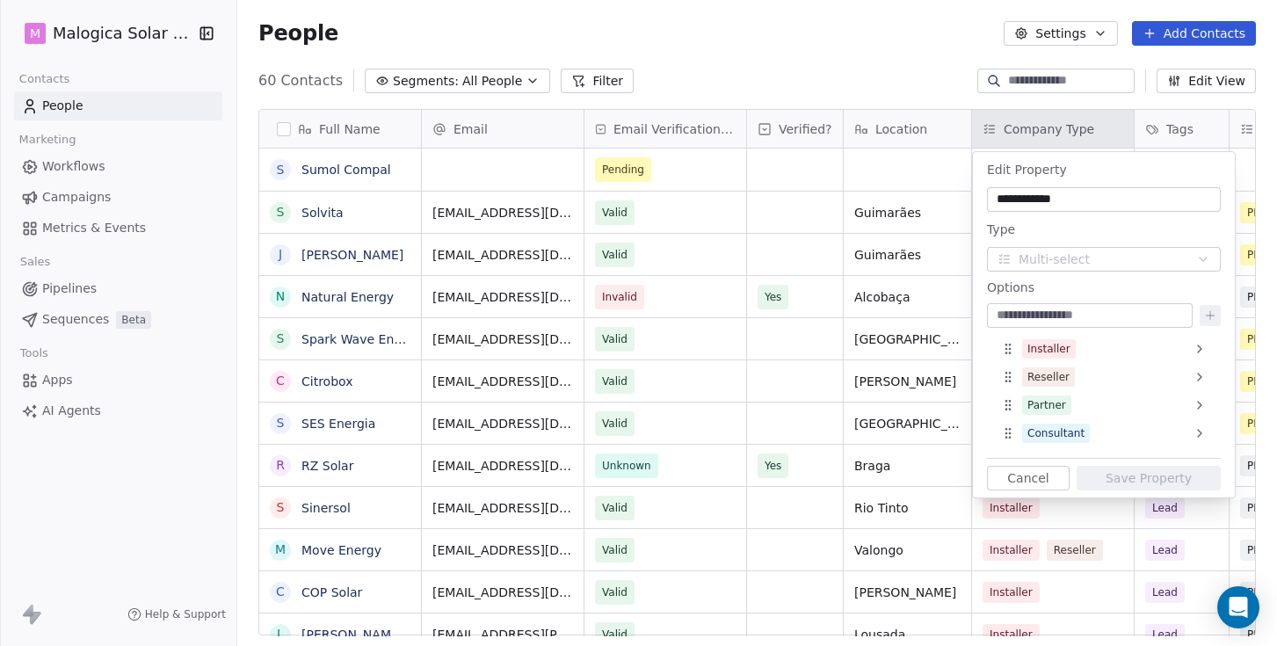
click at [1138, 305] on div at bounding box center [1090, 315] width 206 height 25
click at [1138, 310] on input at bounding box center [1090, 316] width 199 height 18
type input "**********"
click at [1217, 318] on button at bounding box center [1210, 315] width 21 height 21
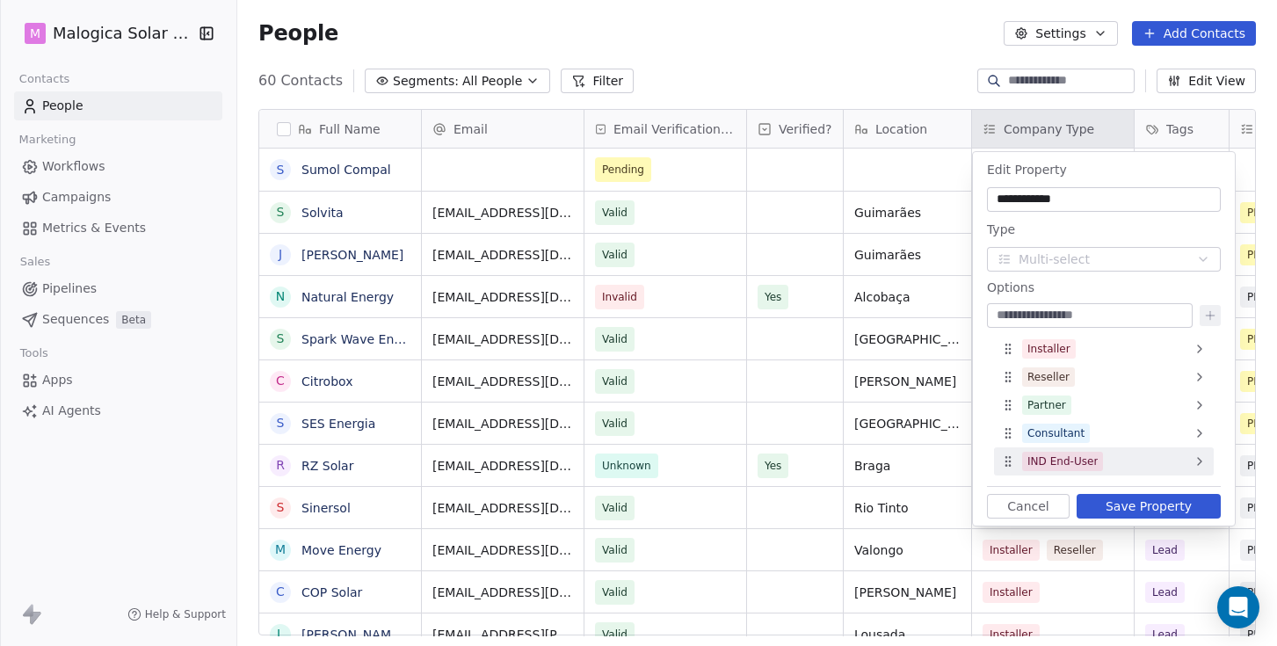
click at [1199, 459] on icon at bounding box center [1200, 461] width 4 height 7
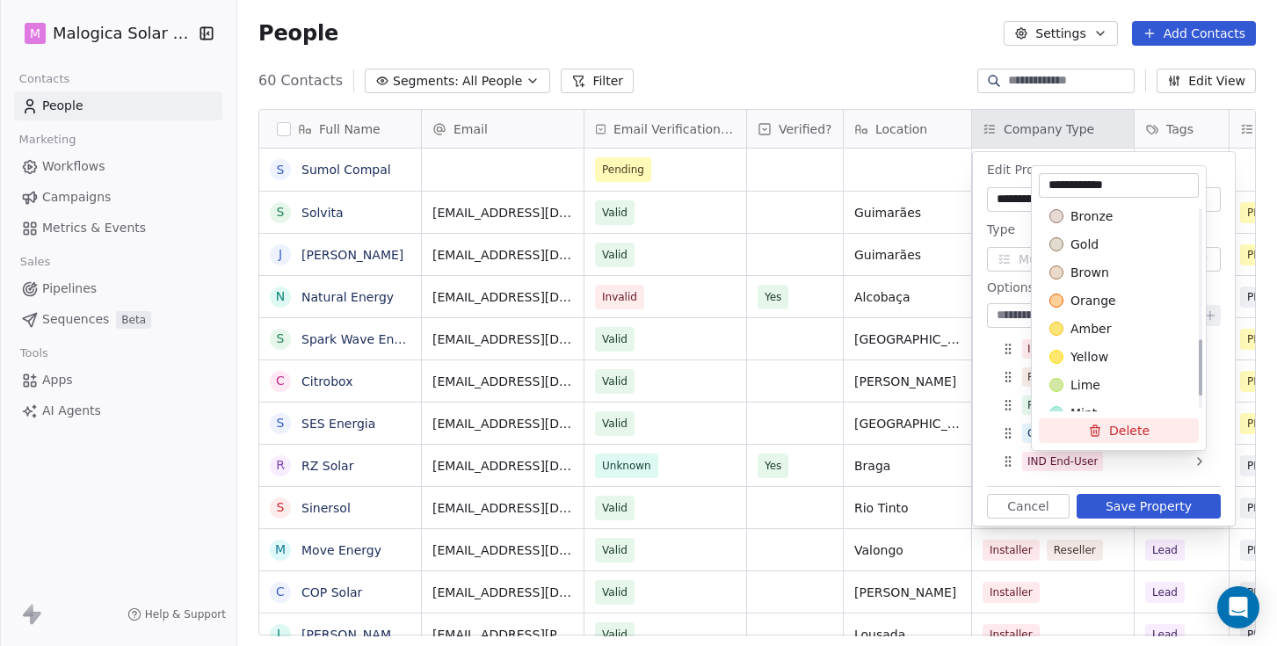
scroll to position [487, 0]
click at [1078, 346] on span "yellow" at bounding box center [1090, 351] width 38 height 18
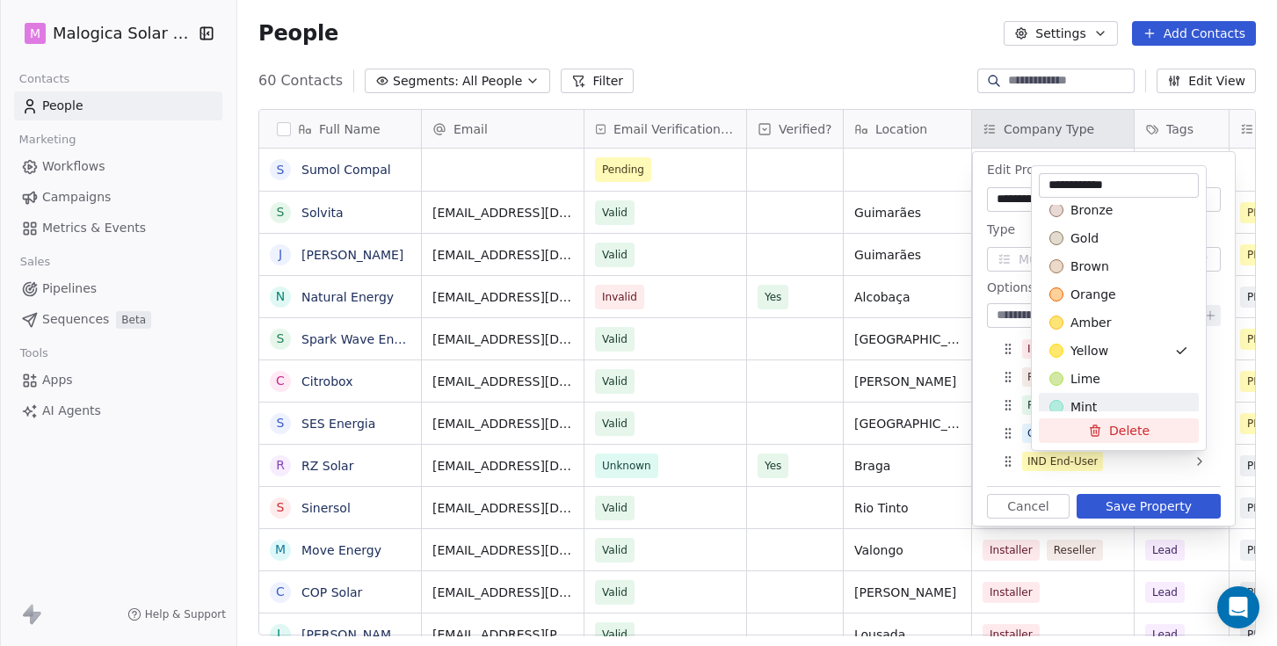
click at [1130, 505] on html "M Malogica Solar Lda. Contacts People Marketing Workflows Campaigns Metrics & E…" at bounding box center [638, 323] width 1277 height 646
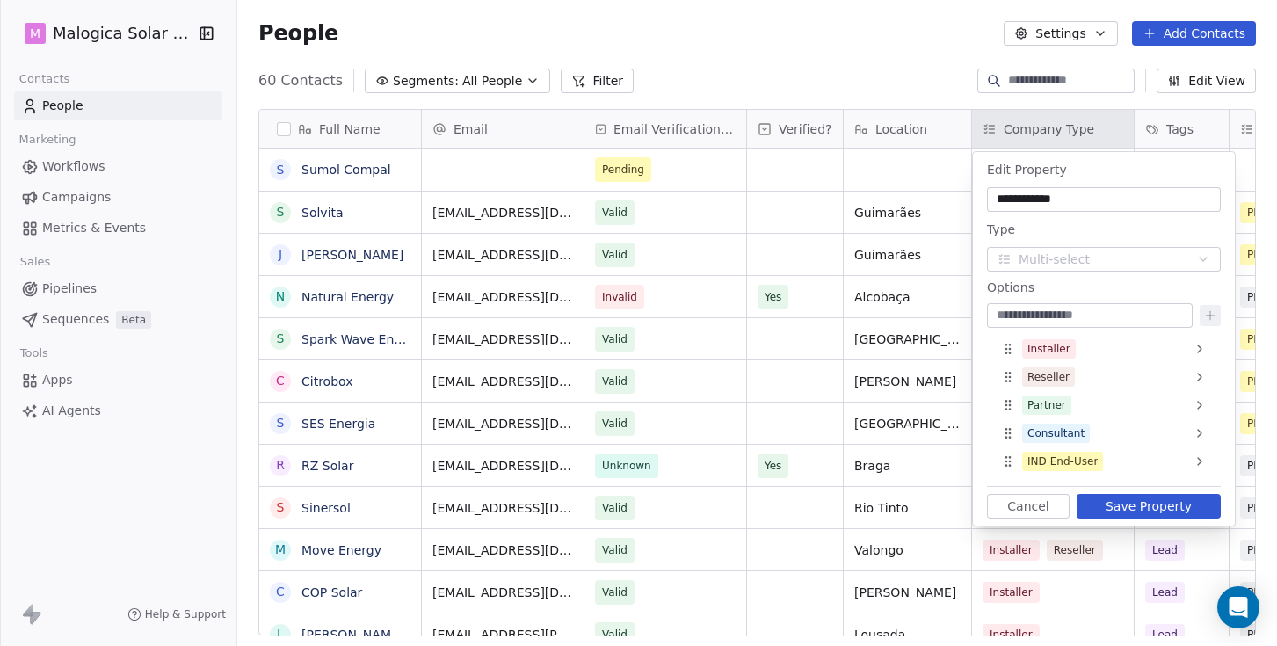
click at [1130, 505] on button "Save Property" at bounding box center [1149, 506] width 144 height 25
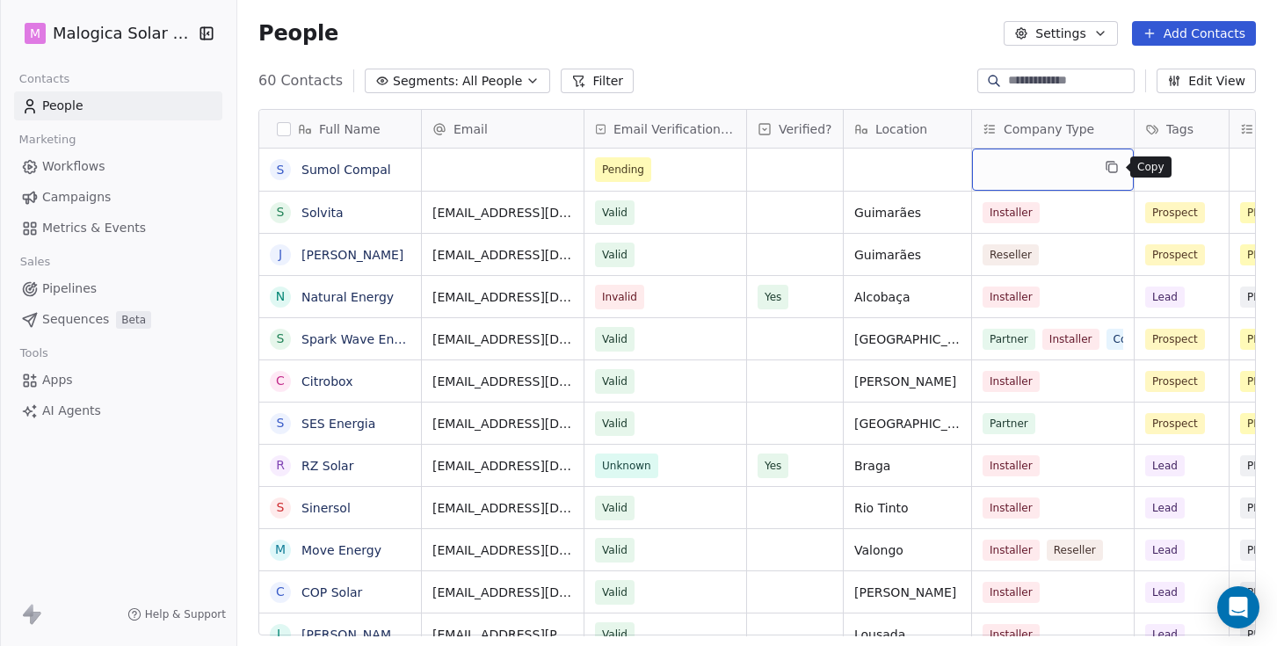
click at [1109, 169] on icon "grid" at bounding box center [1112, 167] width 14 height 14
click at [1063, 167] on div "grid" at bounding box center [1053, 170] width 162 height 42
click at [1054, 168] on div "grid" at bounding box center [1053, 170] width 162 height 42
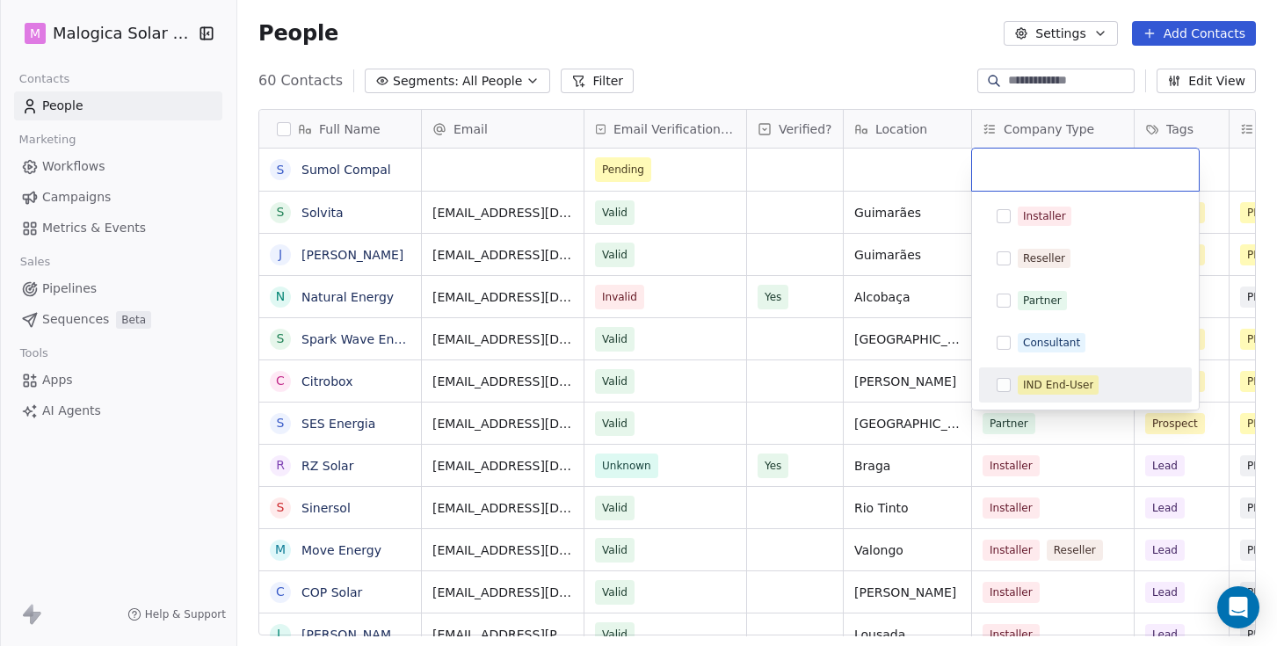
click at [1003, 385] on button "Suggestions" at bounding box center [1004, 385] width 14 height 14
click at [859, 68] on html "M Malogica Solar Lda. Contacts People Marketing Workflows Campaigns Metrics & E…" at bounding box center [638, 323] width 1277 height 646
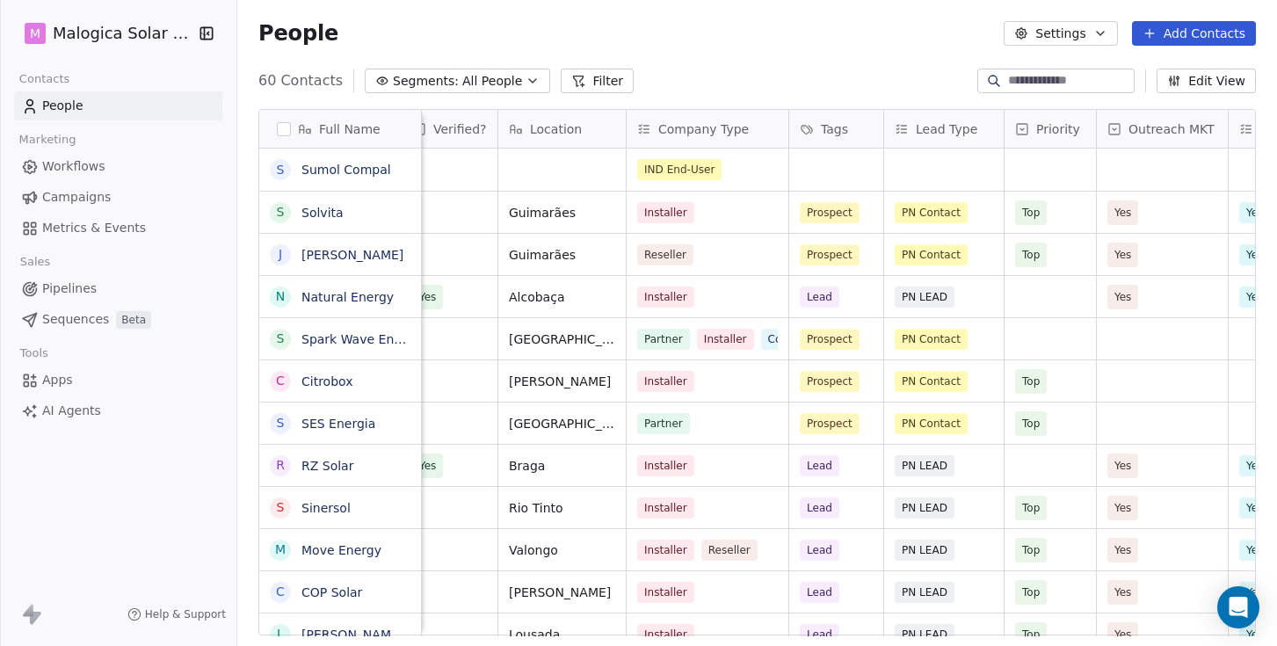
scroll to position [0, 353]
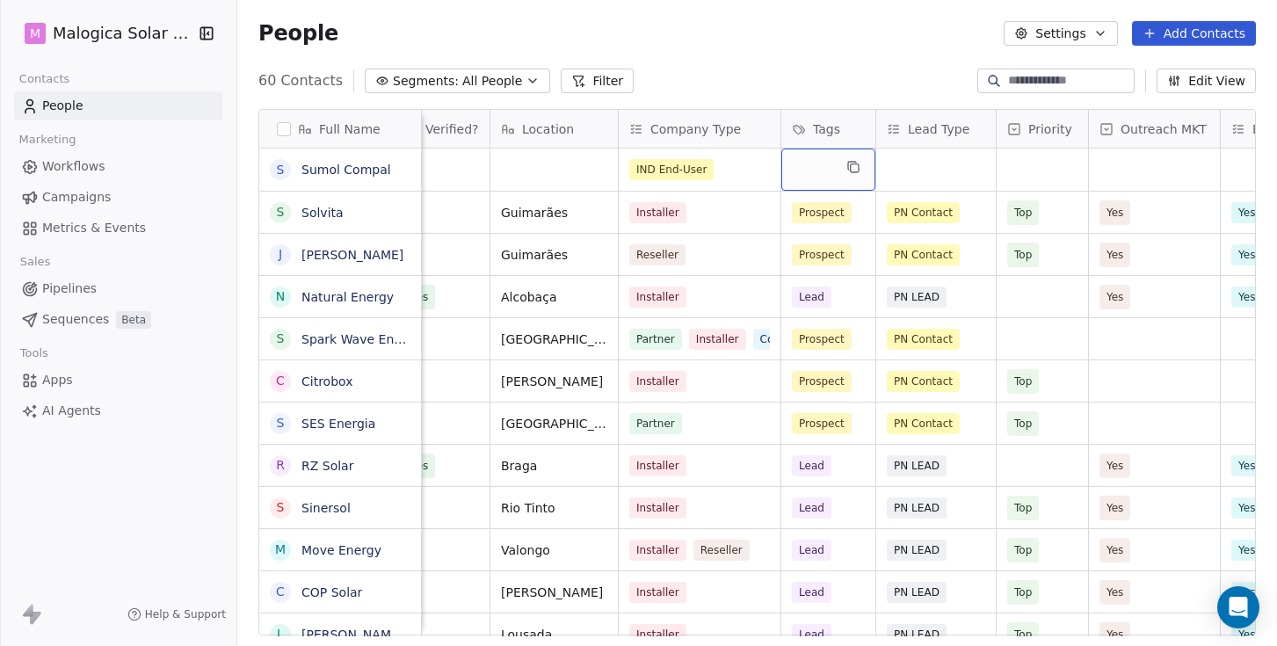
click at [833, 171] on div "grid" at bounding box center [828, 170] width 94 height 42
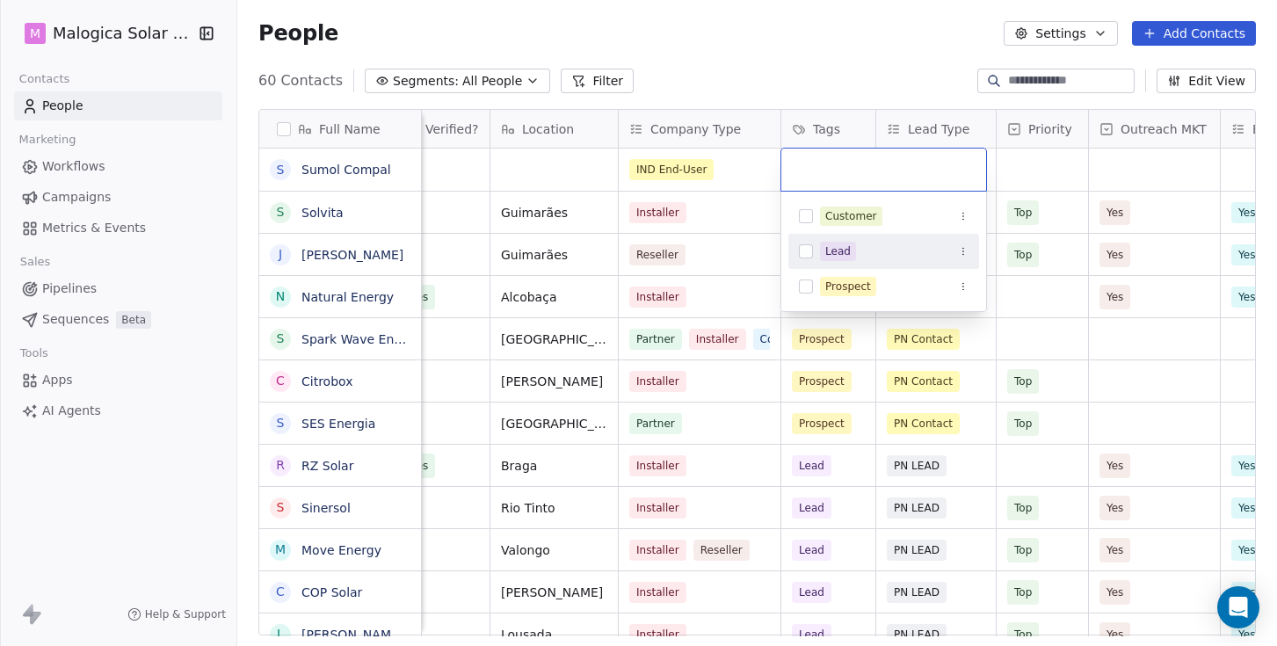
click at [805, 253] on button "Suggestions" at bounding box center [806, 251] width 14 height 14
click at [806, 287] on button "Suggestions" at bounding box center [806, 286] width 14 height 14
click at [743, 56] on html "M Malogica Solar Lda. Contacts People Marketing Workflows Campaigns Metrics & E…" at bounding box center [638, 323] width 1277 height 646
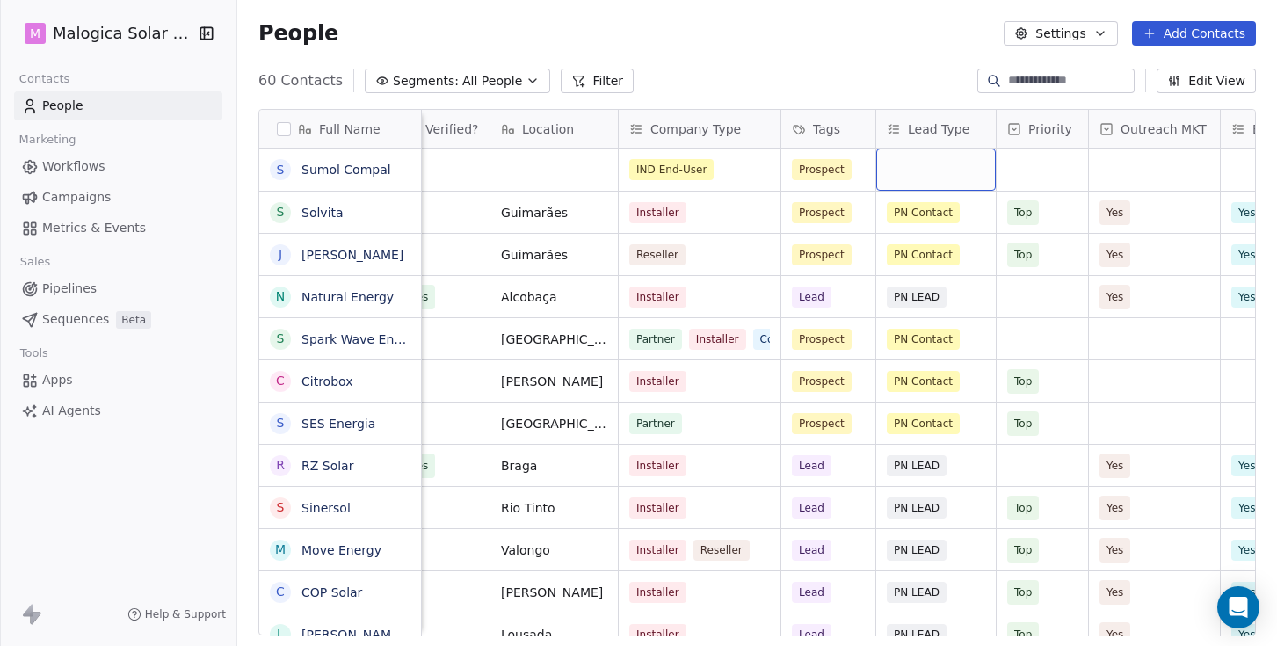
click at [906, 163] on div "grid" at bounding box center [936, 170] width 120 height 42
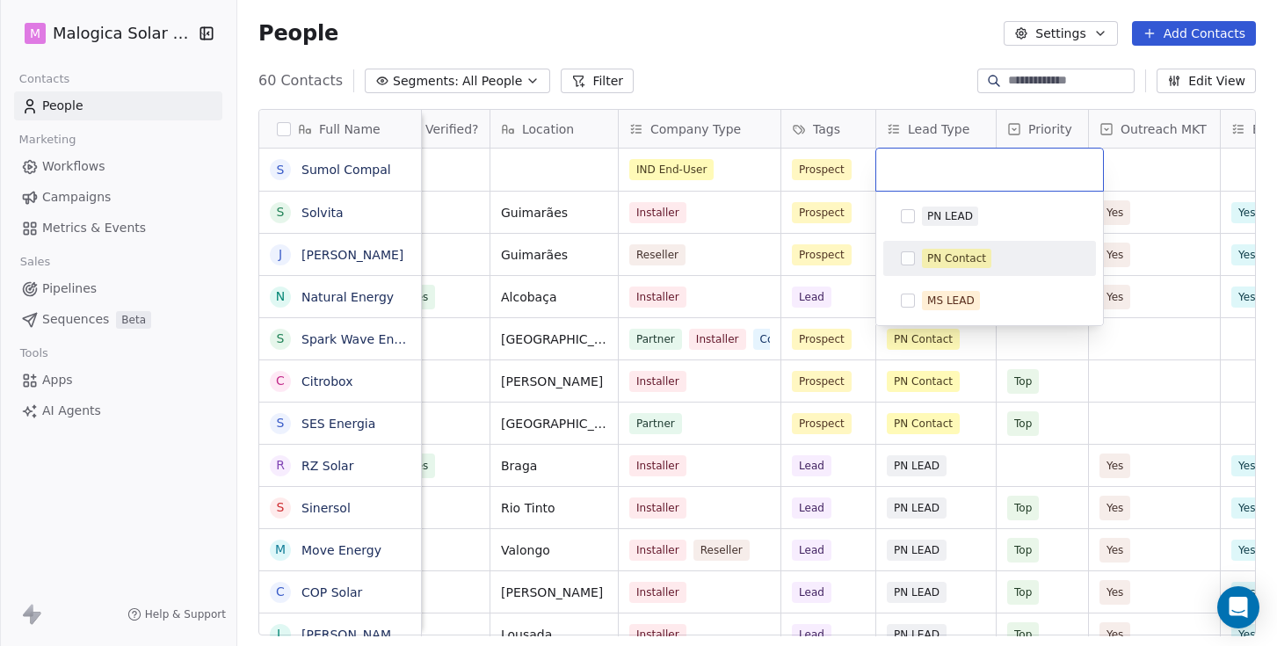
click at [903, 256] on button "Suggestions" at bounding box center [908, 258] width 14 height 14
click at [795, 35] on html "M Malogica Solar Lda. Contacts People Marketing Workflows Campaigns Metrics & E…" at bounding box center [638, 323] width 1277 height 646
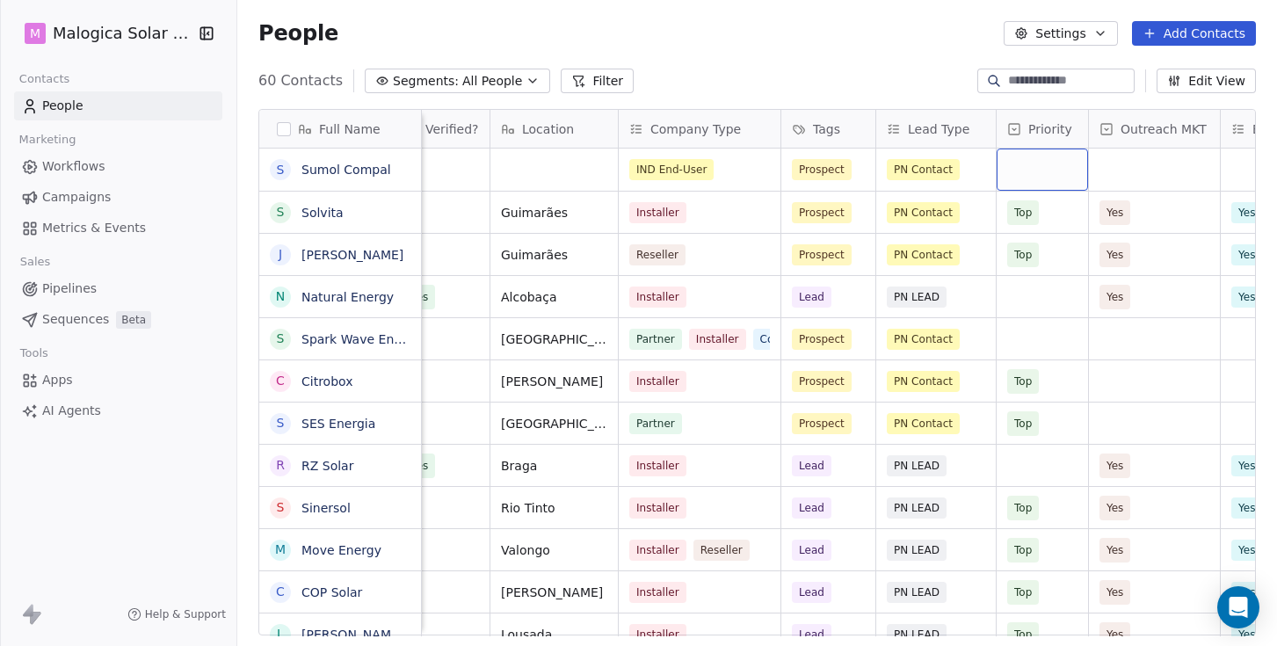
click at [1037, 160] on div "grid" at bounding box center [1042, 170] width 91 height 42
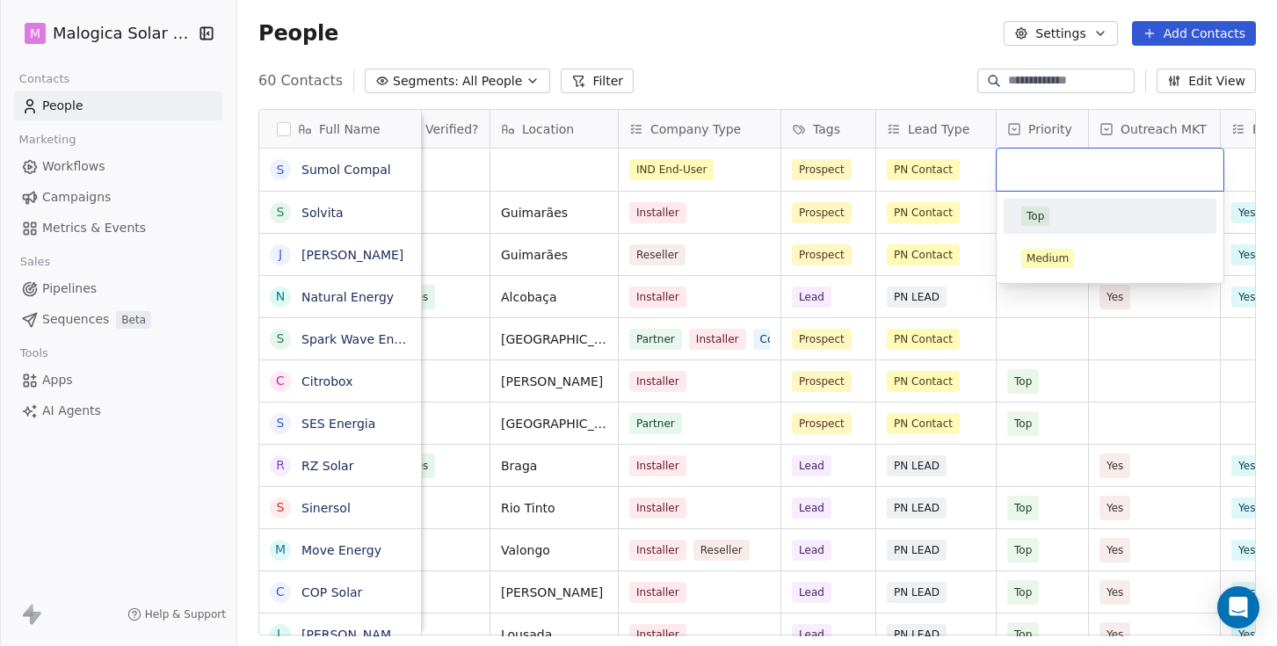
click at [1033, 214] on div "Top" at bounding box center [1036, 216] width 18 height 16
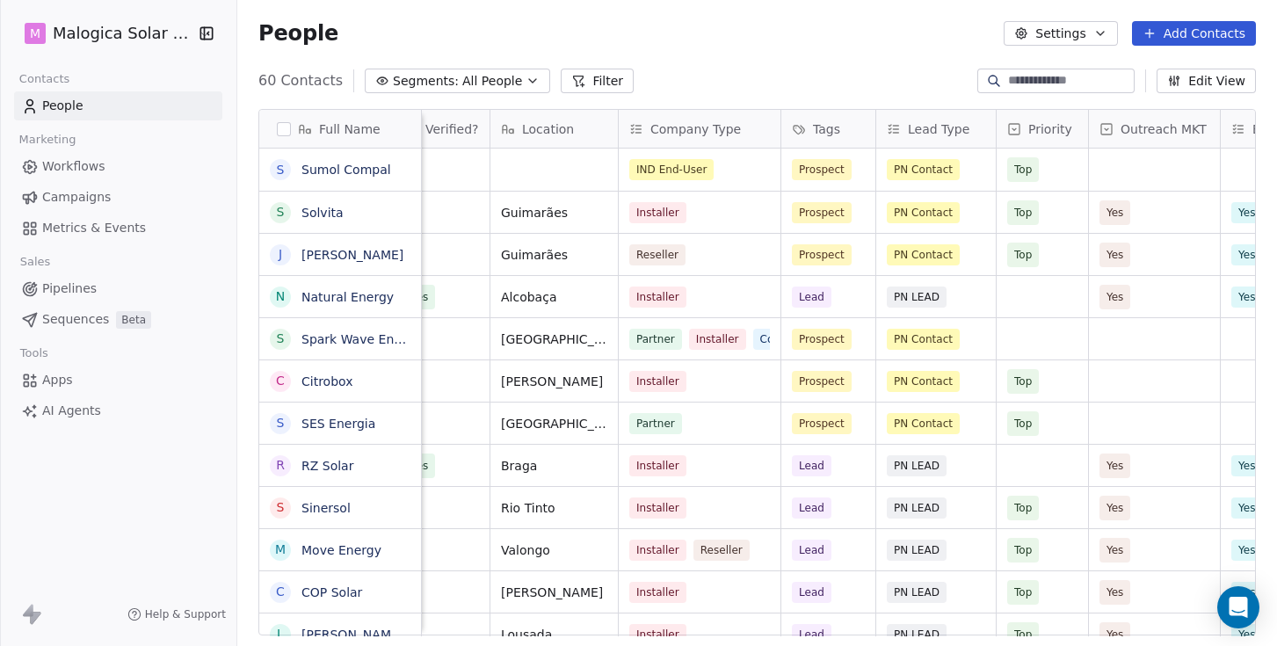
click at [865, 58] on div "People Settings Add Contacts" at bounding box center [757, 33] width 1040 height 67
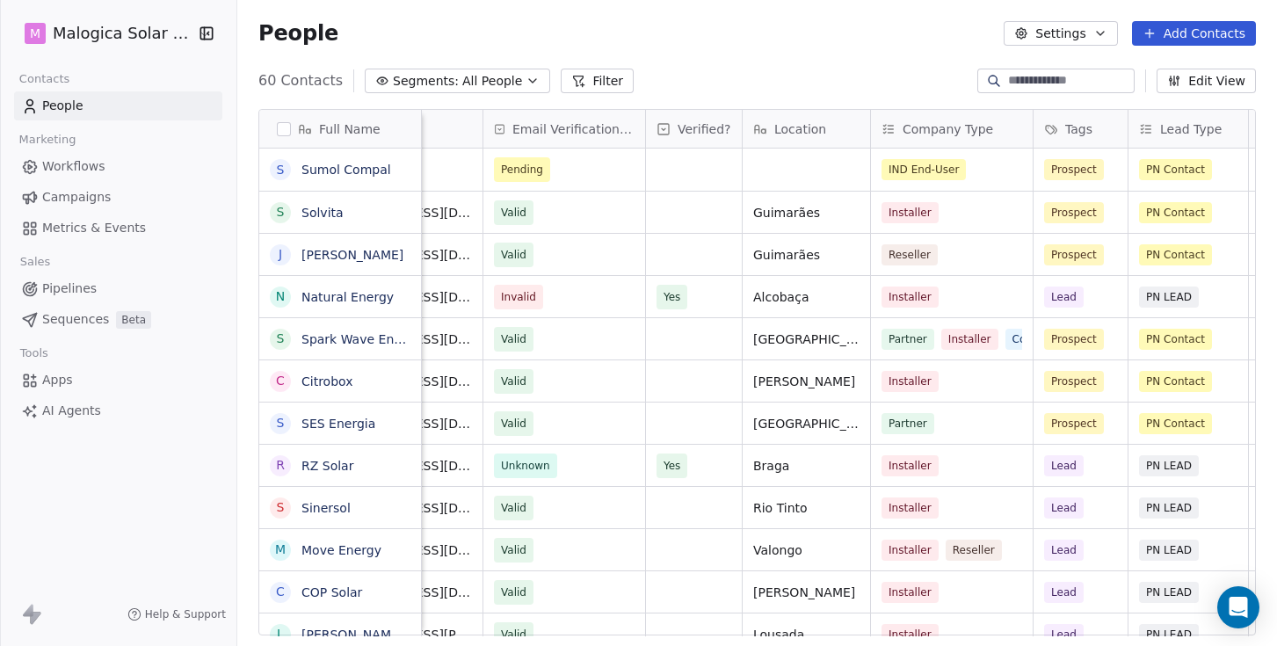
scroll to position [0, 0]
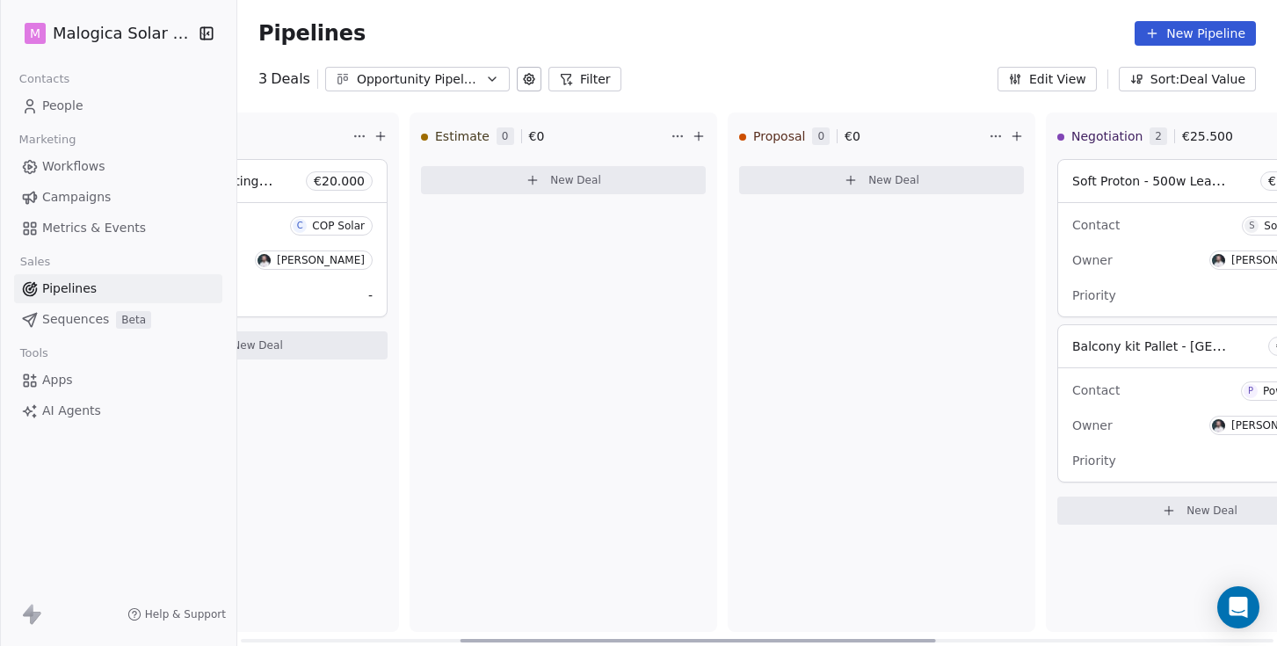
scroll to position [0, 493]
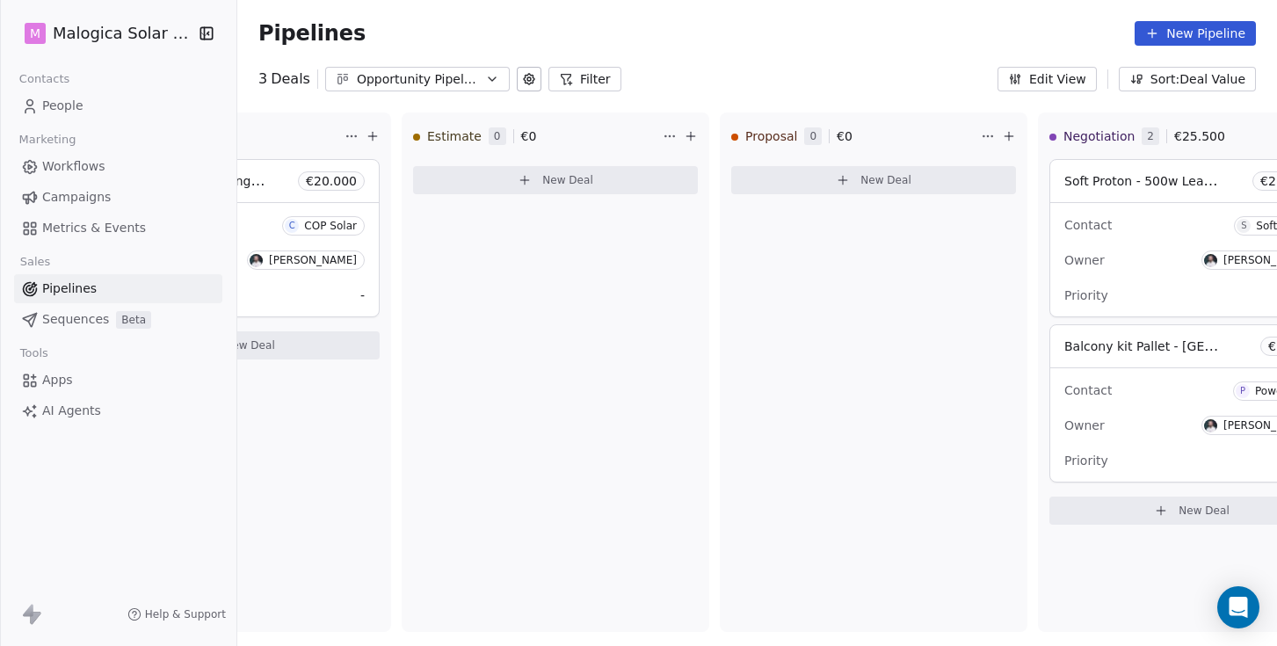
click at [67, 104] on span "People" at bounding box center [62, 106] width 41 height 18
